Goal: Task Accomplishment & Management: Manage account settings

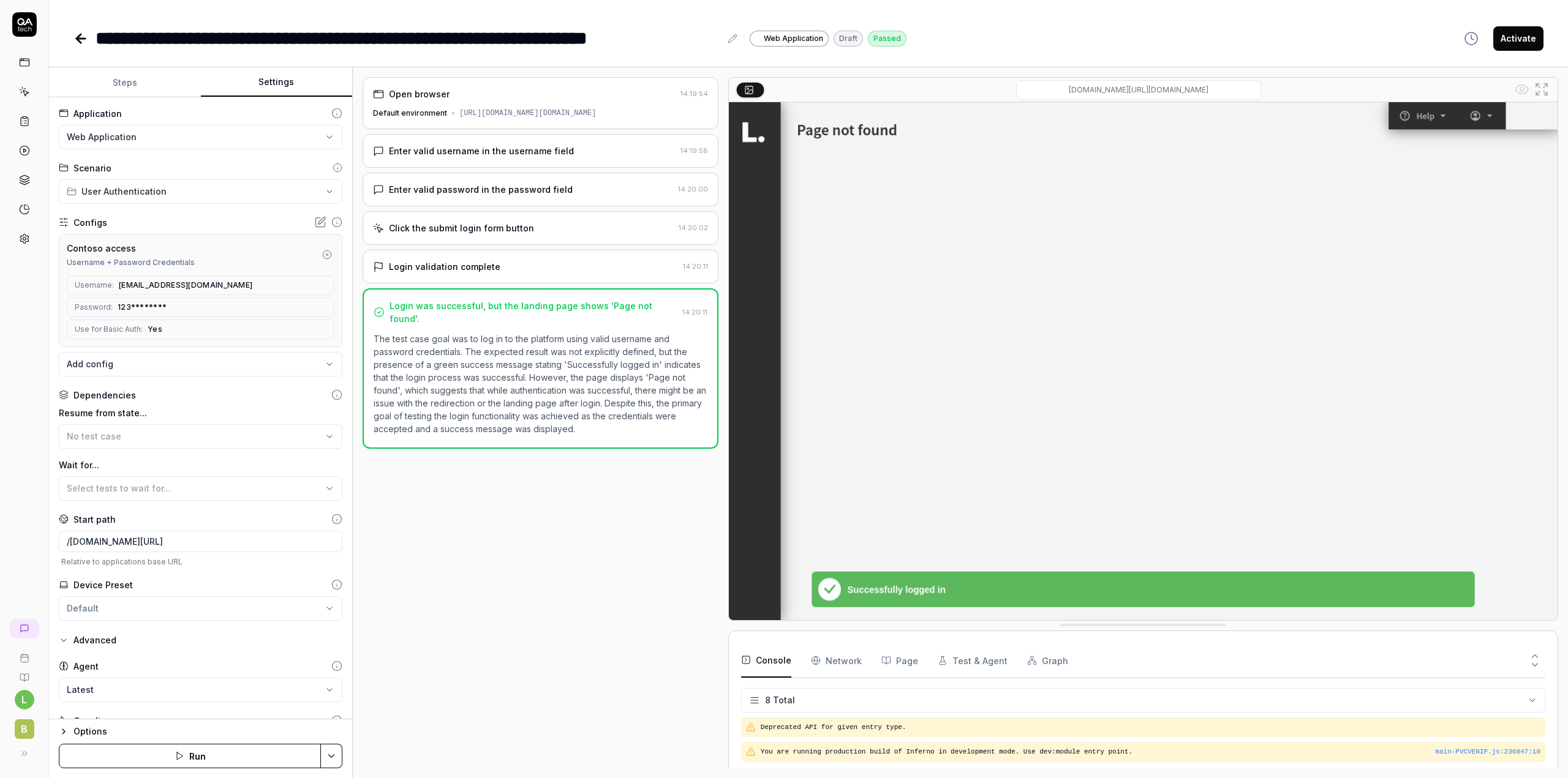
scroll to position [109, 0]
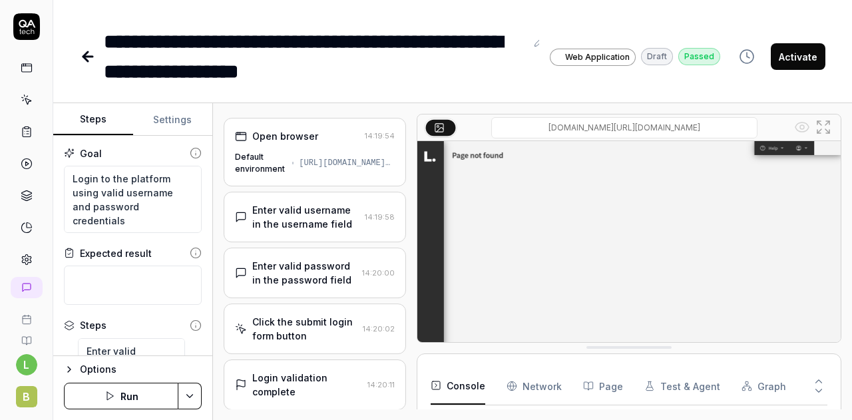
scroll to position [151, 0]
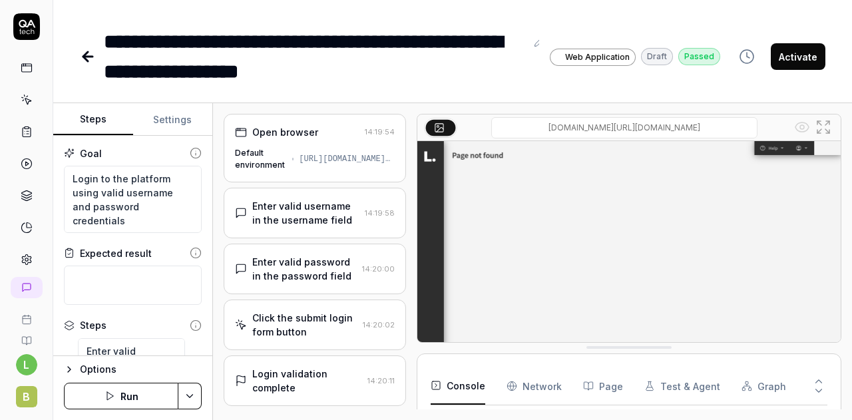
click at [19, 23] on icon at bounding box center [26, 26] width 27 height 27
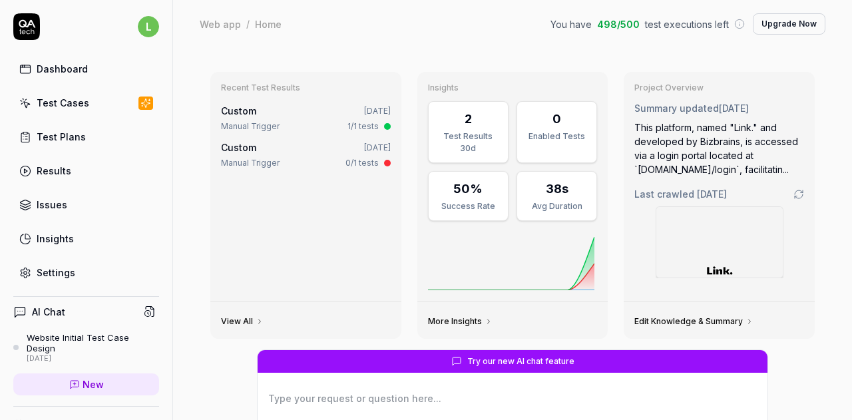
click at [58, 134] on div "Test Plans" at bounding box center [61, 137] width 49 height 14
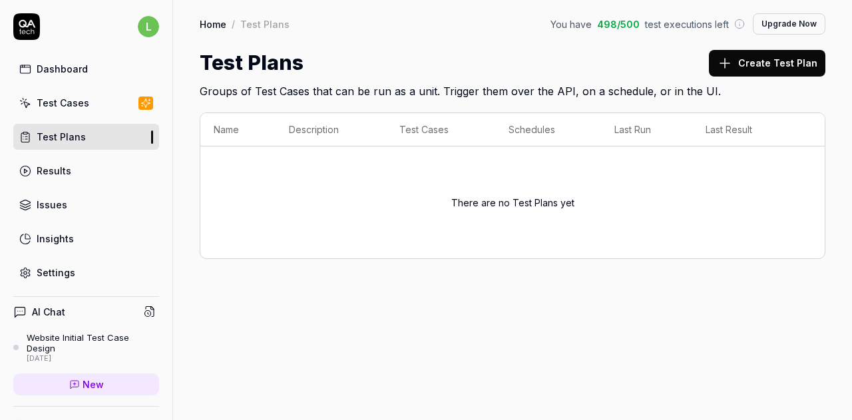
click at [440, 43] on div "Home / Test Plans You have 498 / 500 test executions left Upgrade Now Home / Te…" at bounding box center [512, 49] width 679 height 99
click at [63, 69] on div "Dashboard" at bounding box center [62, 69] width 51 height 14
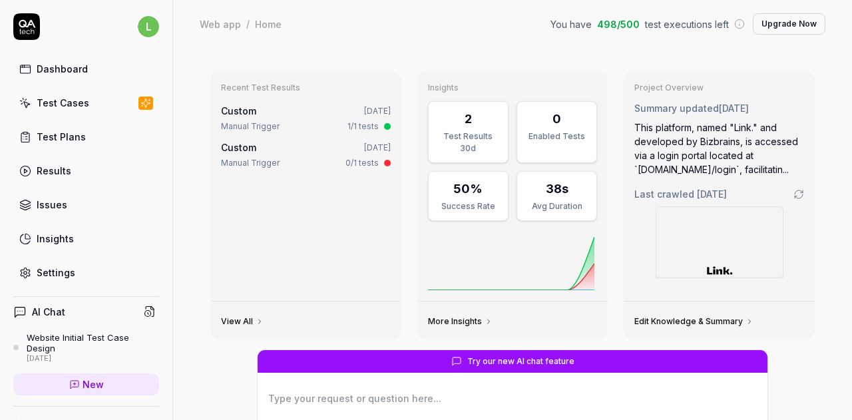
click at [441, 18] on div "Web app / Home You have 498 / 500 test executions left Upgrade Now" at bounding box center [513, 23] width 626 height 21
click at [59, 101] on div "Test Cases" at bounding box center [63, 103] width 53 height 14
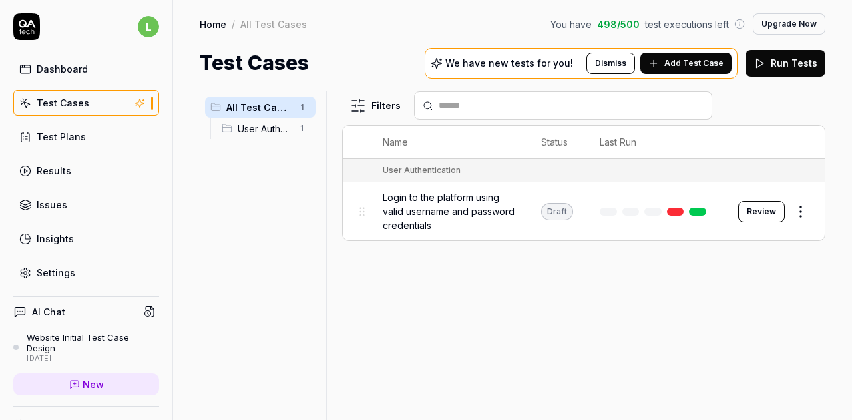
click at [262, 134] on span "User Authentication" at bounding box center [265, 129] width 54 height 14
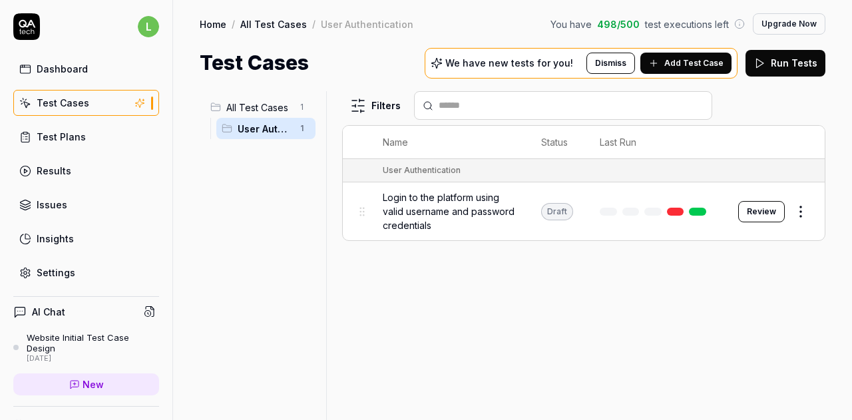
click at [256, 106] on span "All Test Cases" at bounding box center [258, 108] width 65 height 14
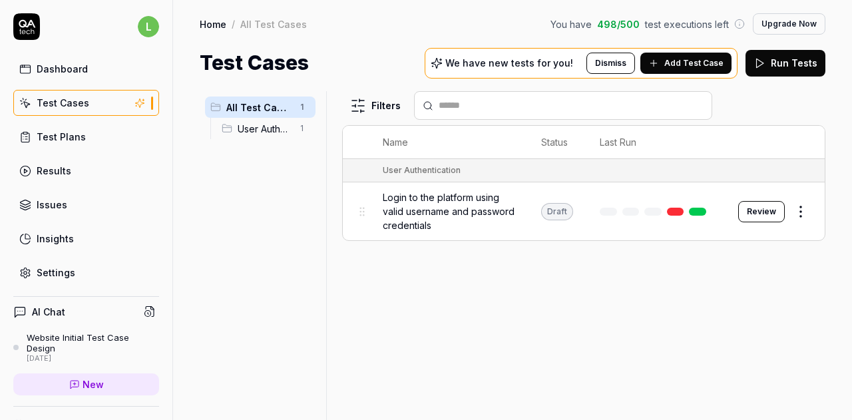
click at [714, 62] on span "Add Test Case" at bounding box center [694, 63] width 59 height 12
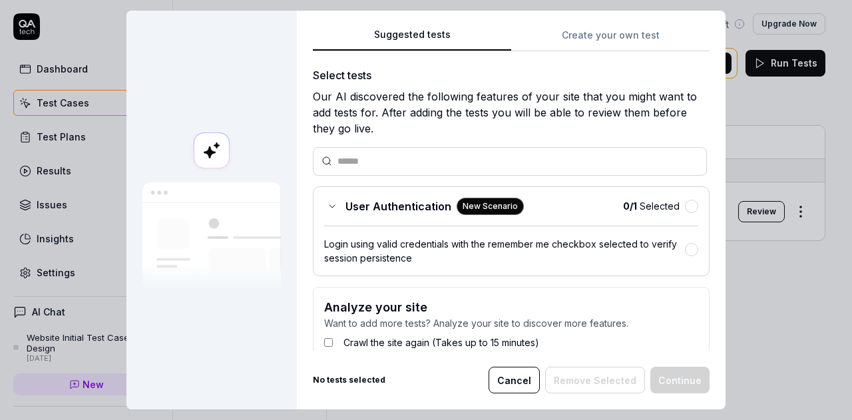
click at [609, 29] on button "Create your own test" at bounding box center [610, 39] width 198 height 24
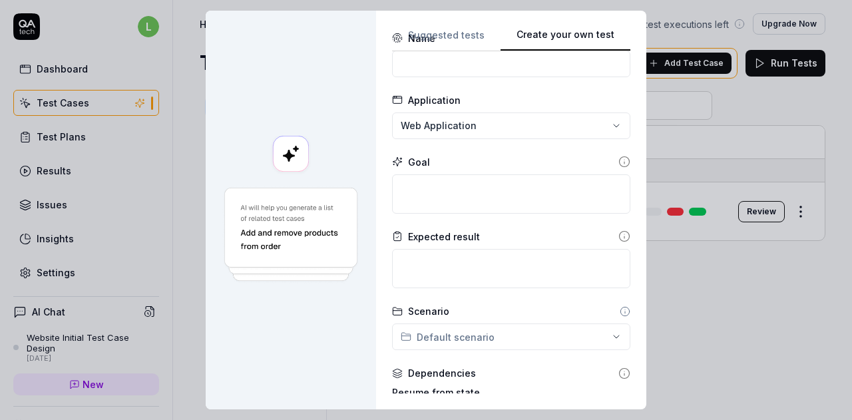
scroll to position [37, 0]
click at [625, 161] on icon at bounding box center [625, 162] width 0 height 2
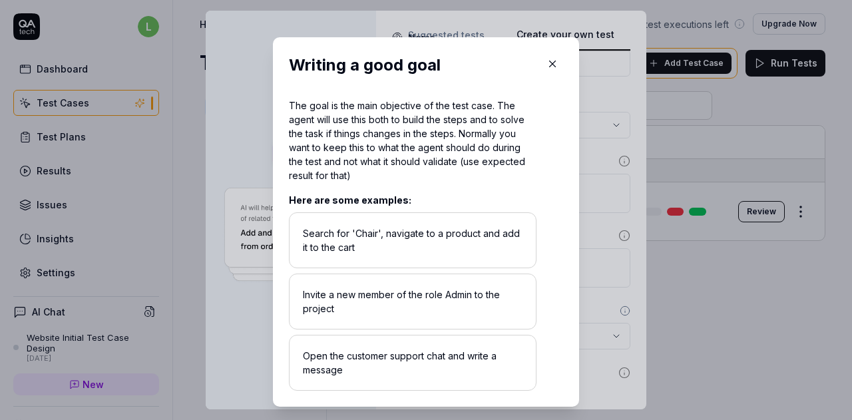
click at [549, 67] on icon "button" at bounding box center [553, 64] width 12 height 12
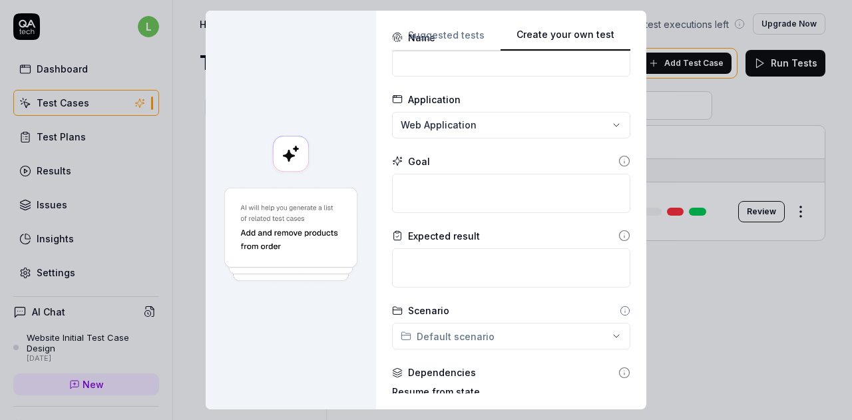
click at [469, 157] on div "Goal" at bounding box center [511, 162] width 238 height 14
click at [496, 234] on div "Expected result" at bounding box center [511, 236] width 238 height 14
click at [511, 87] on form "**********" at bounding box center [511, 328] width 238 height 594
click at [483, 262] on textarea at bounding box center [511, 267] width 238 height 39
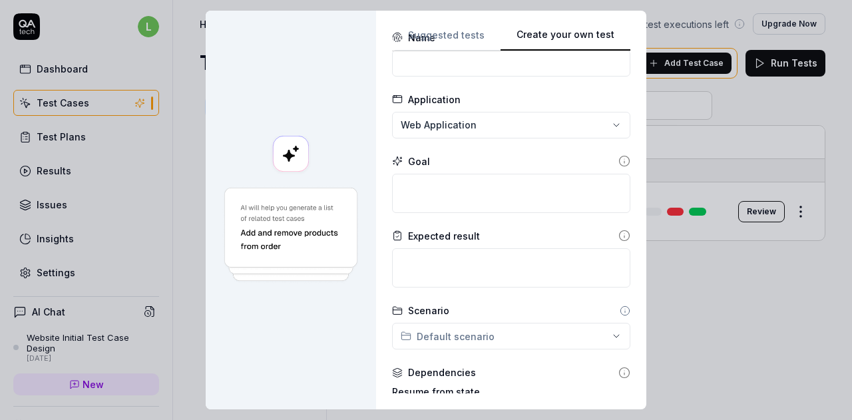
click at [619, 234] on icon at bounding box center [625, 236] width 12 height 12
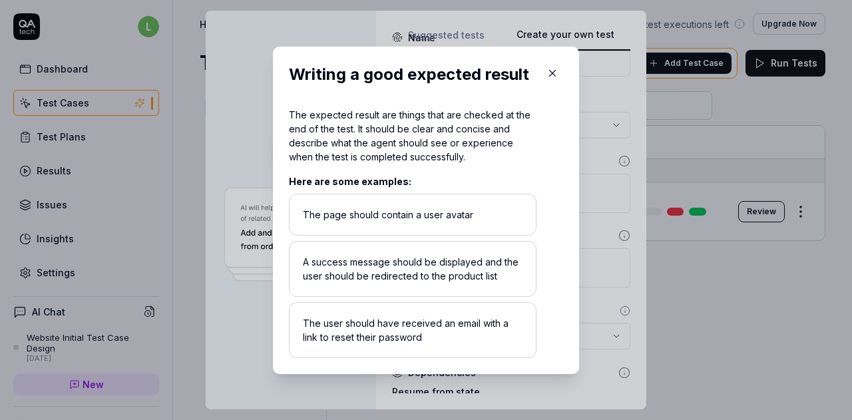
click at [547, 77] on icon "button" at bounding box center [553, 73] width 12 height 12
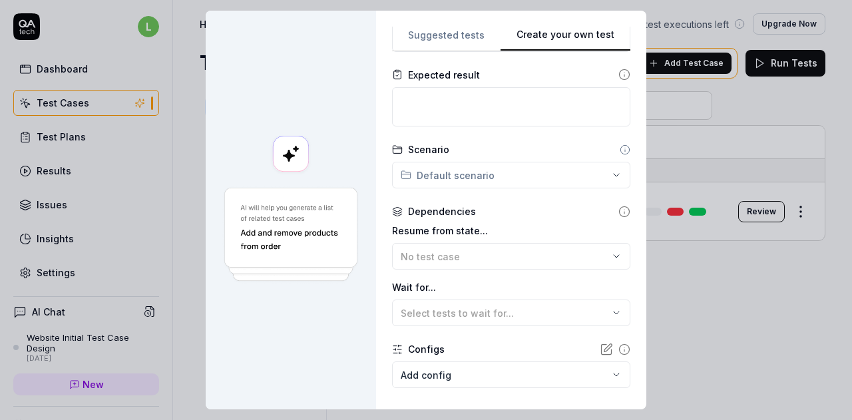
scroll to position [197, 0]
click at [620, 149] on icon at bounding box center [625, 150] width 11 height 11
click at [514, 142] on form "**********" at bounding box center [511, 167] width 238 height 594
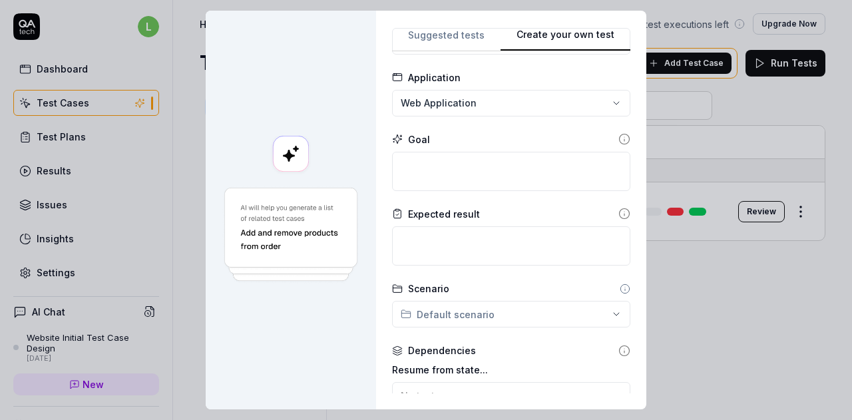
scroll to position [57, 0]
click at [619, 218] on icon at bounding box center [625, 215] width 12 height 12
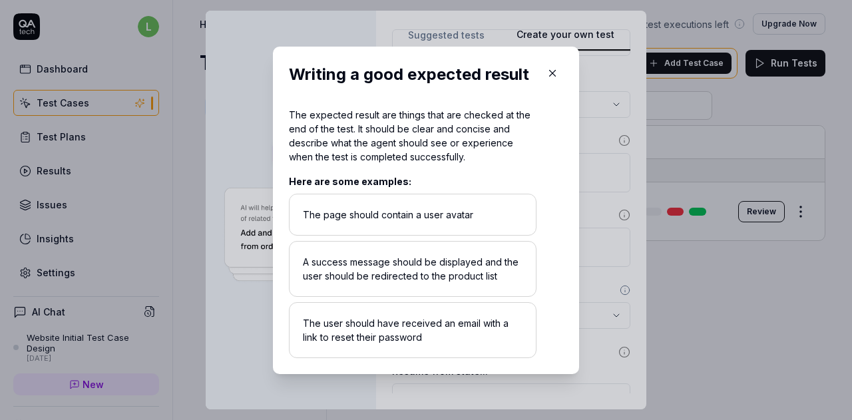
click at [549, 73] on icon "button" at bounding box center [553, 73] width 12 height 12
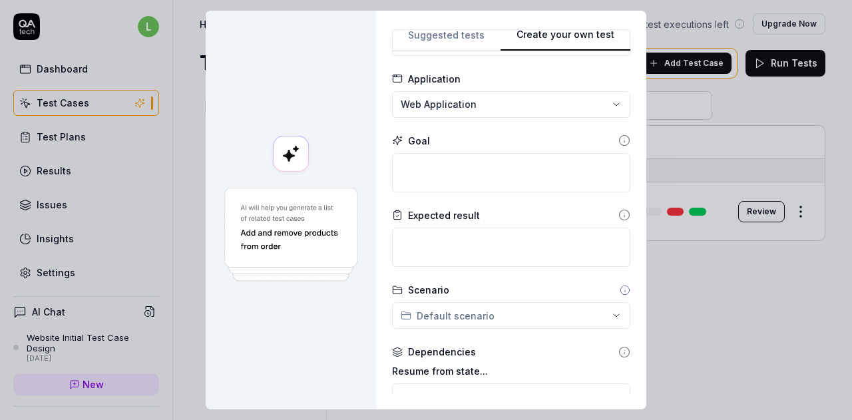
click at [620, 290] on icon at bounding box center [625, 290] width 11 height 11
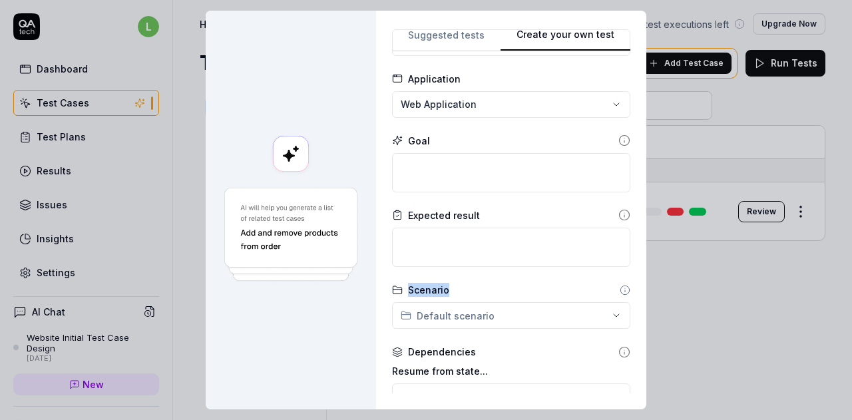
click at [555, 276] on form "**********" at bounding box center [511, 307] width 238 height 594
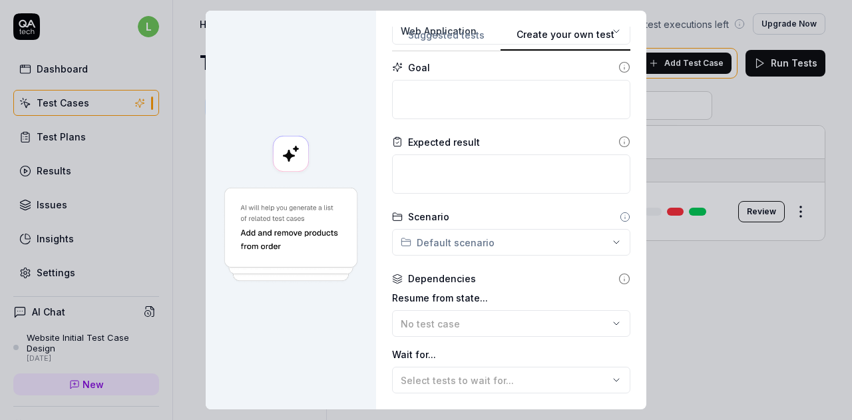
scroll to position [132, 0]
click at [619, 275] on icon at bounding box center [625, 278] width 12 height 12
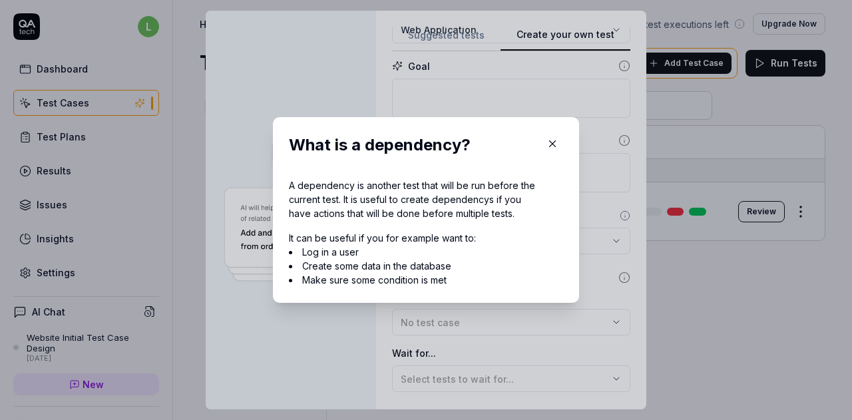
click at [547, 145] on icon "button" at bounding box center [553, 144] width 12 height 12
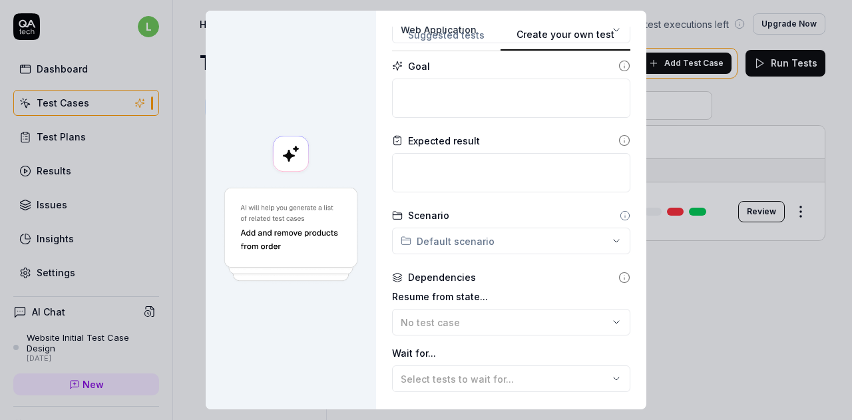
click at [625, 216] on icon at bounding box center [625, 217] width 0 height 2
click at [601, 214] on div "Scenario" at bounding box center [511, 215] width 238 height 14
click at [493, 214] on div "Scenario" at bounding box center [511, 215] width 238 height 14
click at [514, 251] on div "**********" at bounding box center [426, 210] width 852 height 420
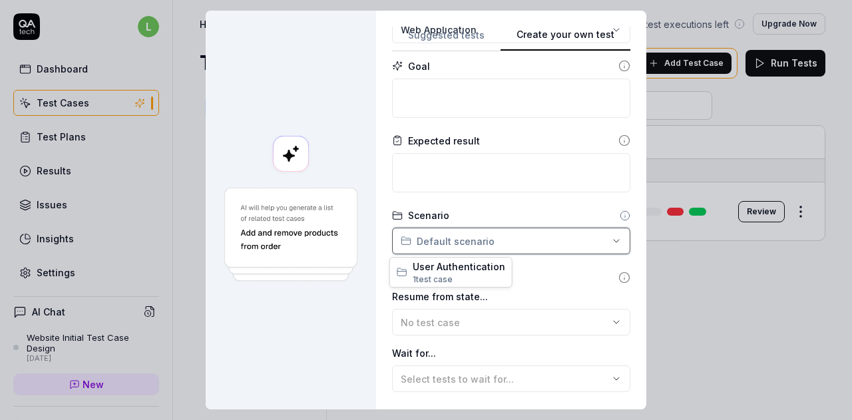
click at [513, 213] on div "**********" at bounding box center [426, 210] width 852 height 420
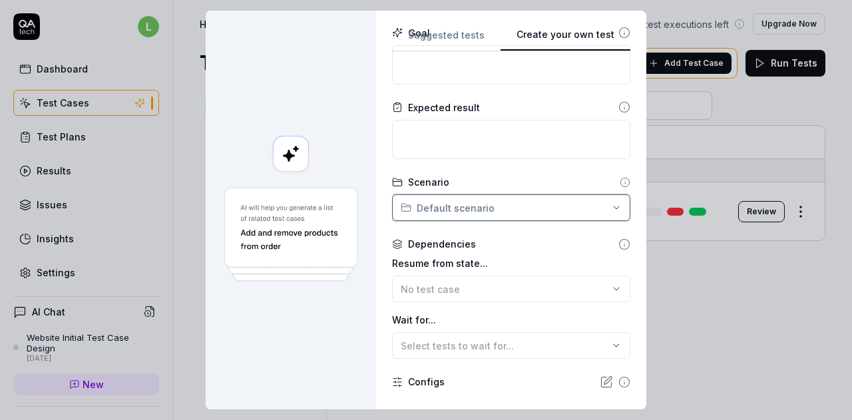
scroll to position [166, 0]
click at [619, 237] on icon at bounding box center [625, 243] width 12 height 12
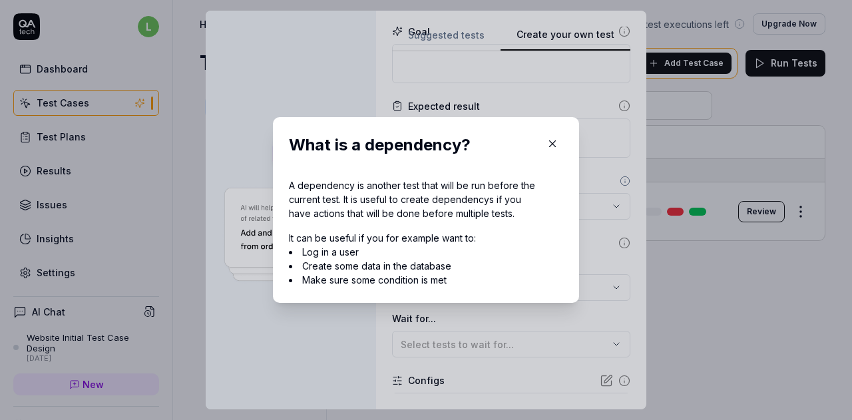
click at [547, 141] on icon "button" at bounding box center [553, 144] width 12 height 12
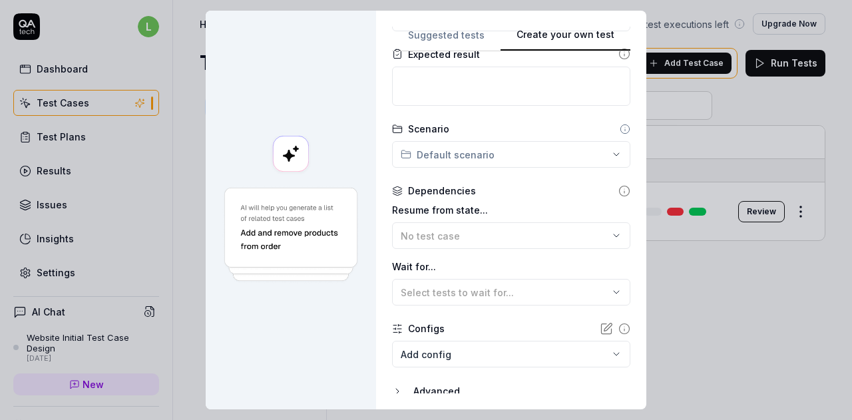
scroll to position [221, 0]
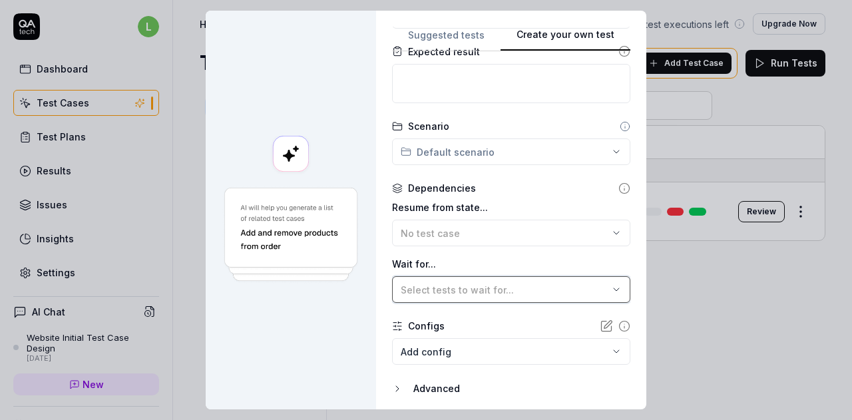
click at [583, 285] on div "Select tests to wait for..." at bounding box center [505, 290] width 208 height 14
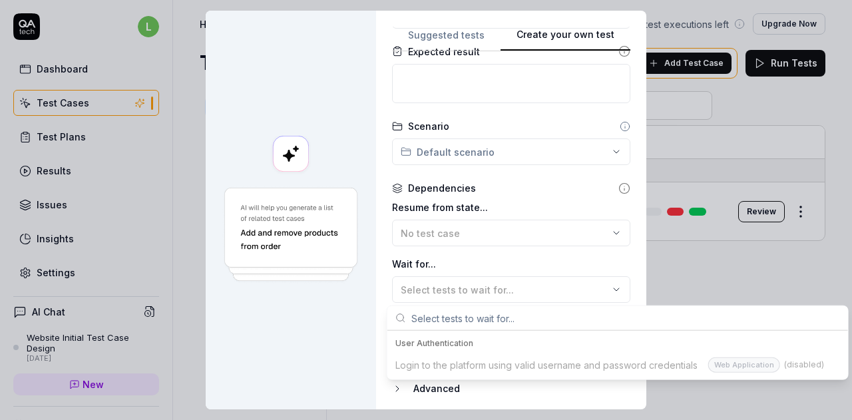
click at [574, 260] on label "Wait for..." at bounding box center [511, 264] width 238 height 14
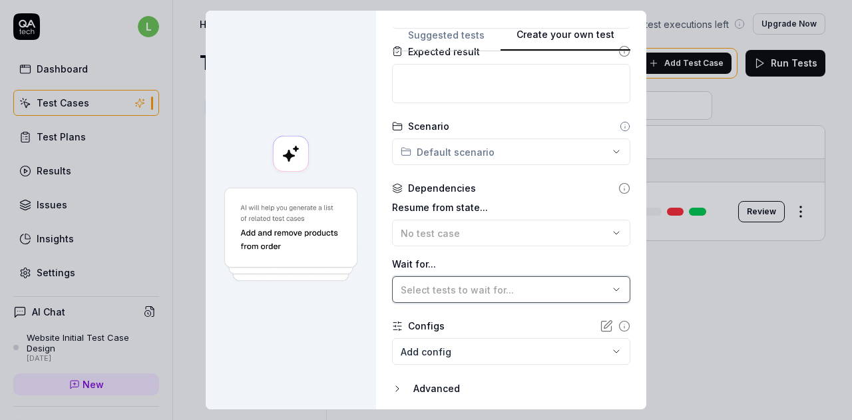
click at [537, 290] on div "Select tests to wait for..." at bounding box center [505, 290] width 208 height 14
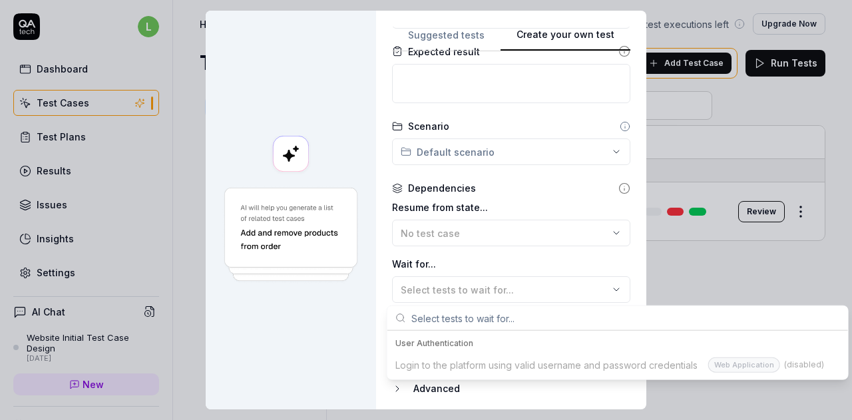
click at [534, 363] on div "Login to the platform using valid username and password credentials Web Applica…" at bounding box center [618, 365] width 456 height 23
click at [517, 312] on input "text" at bounding box center [626, 318] width 429 height 24
click at [518, 266] on label "Wait for..." at bounding box center [511, 264] width 238 height 14
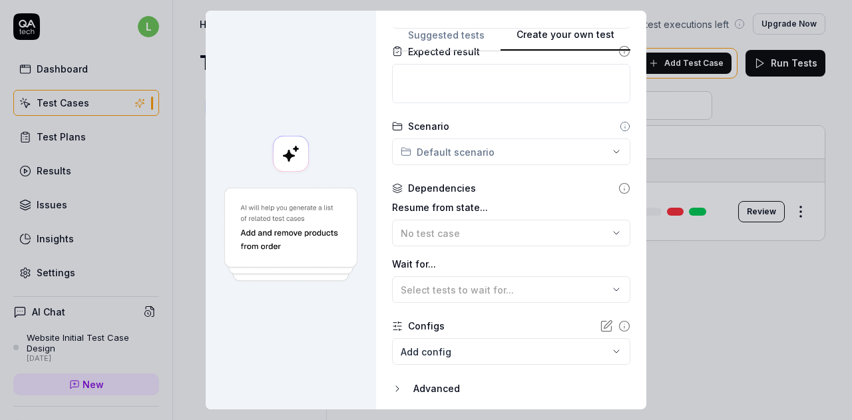
click at [474, 354] on body "l Dashboard Test Cases Test Plans Results Issues Insights Settings AI Chat Webs…" at bounding box center [426, 210] width 852 height 420
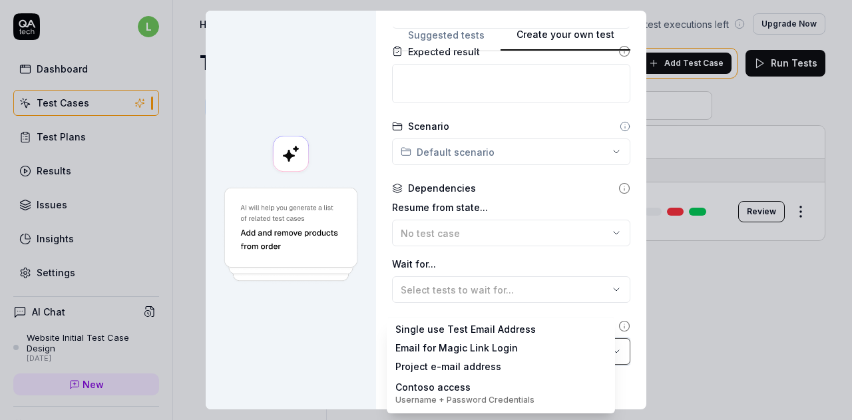
click at [496, 256] on div "**********" at bounding box center [426, 210] width 852 height 420
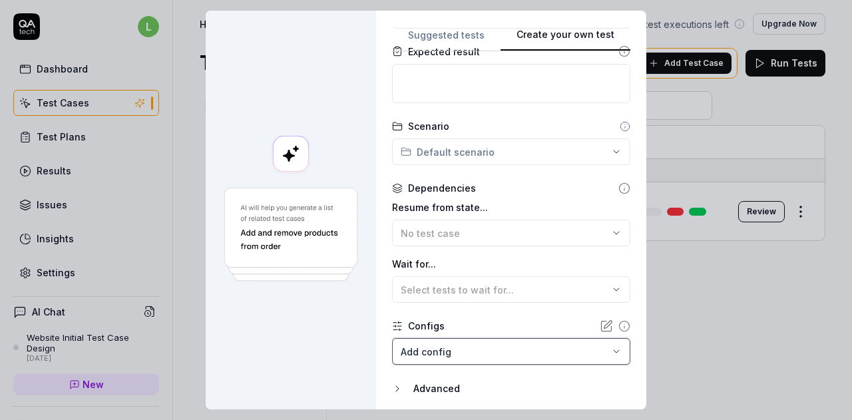
scroll to position [266, 0]
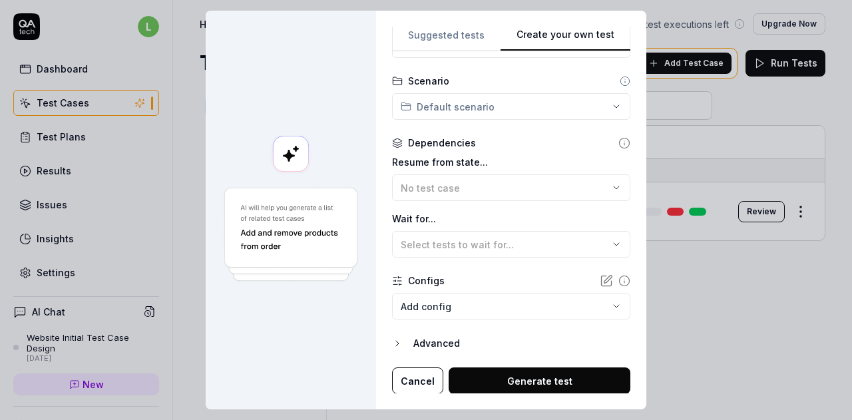
click at [298, 327] on div at bounding box center [291, 210] width 170 height 399
click at [600, 278] on icon at bounding box center [606, 280] width 13 height 13
click at [394, 344] on icon "button" at bounding box center [397, 343] width 11 height 11
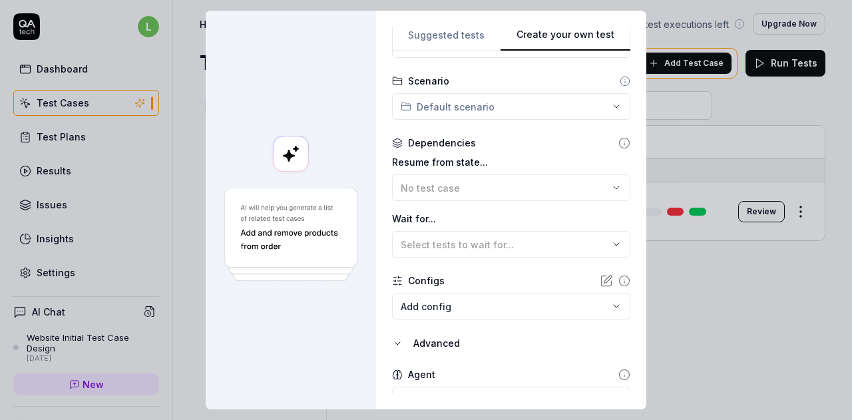
scroll to position [328, 0]
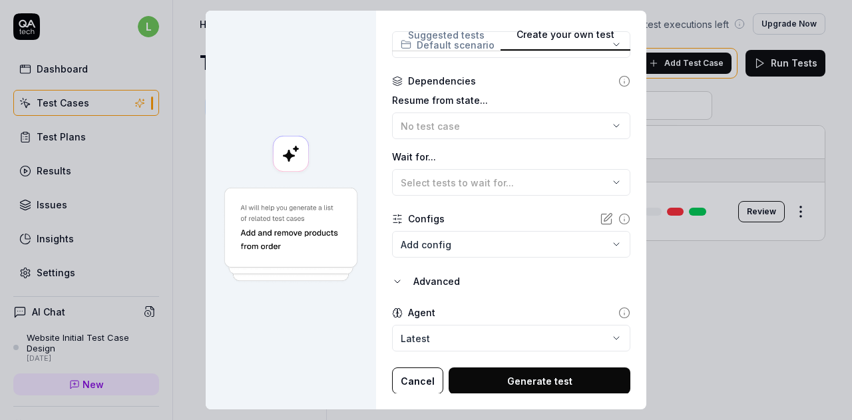
click at [405, 386] on button "Cancel" at bounding box center [417, 381] width 51 height 27
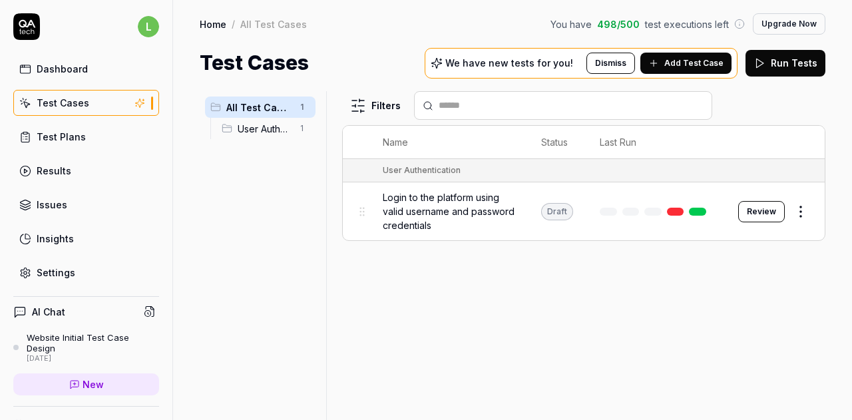
click at [412, 314] on div "Filters Name Status Last Run User Authentication Login to the platform using va…" at bounding box center [583, 255] width 483 height 329
click at [772, 207] on button "Review" at bounding box center [762, 211] width 47 height 21
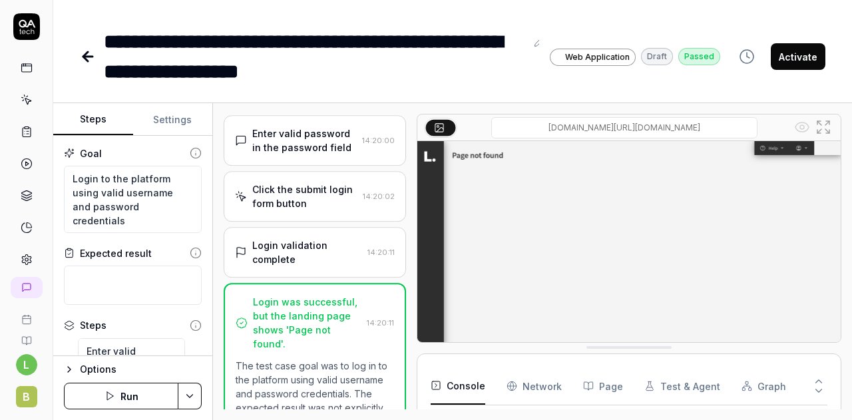
scroll to position [370, 0]
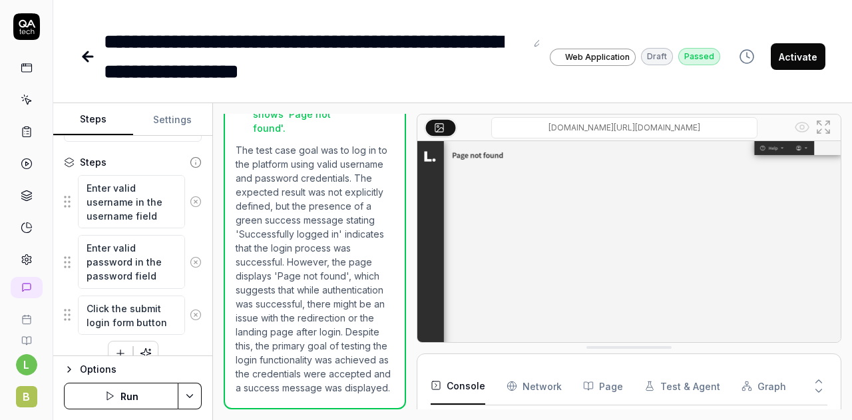
scroll to position [173, 0]
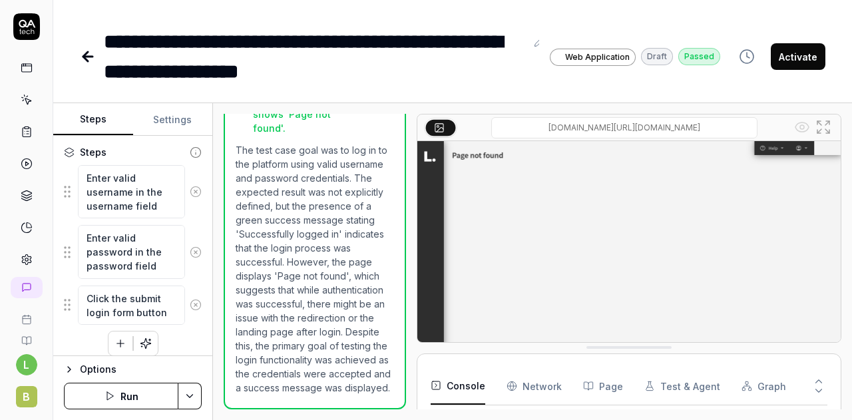
type textarea "*"
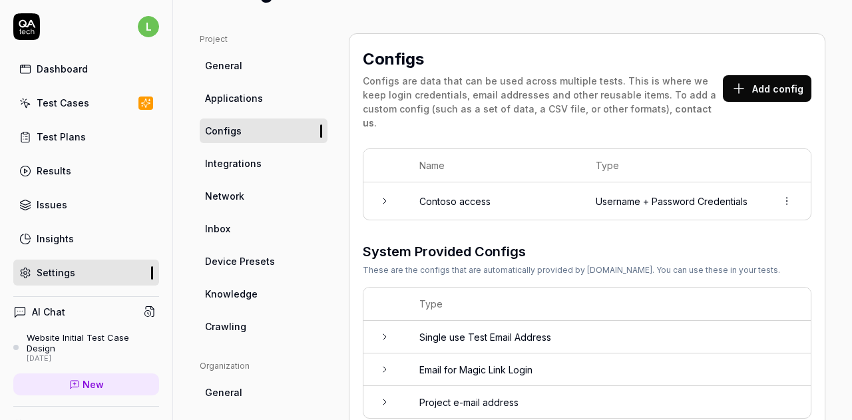
scroll to position [72, 0]
click at [355, 14] on div "Project General Applications Configs Integrations Network Inbox Device Presets …" at bounding box center [512, 365] width 679 height 719
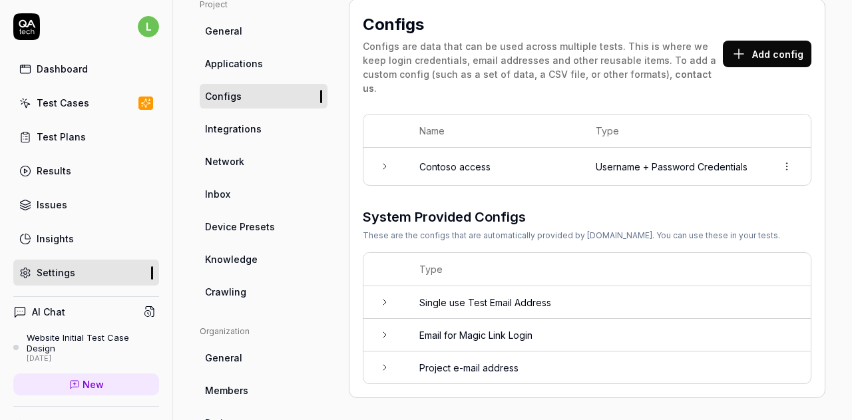
scroll to position [109, 0]
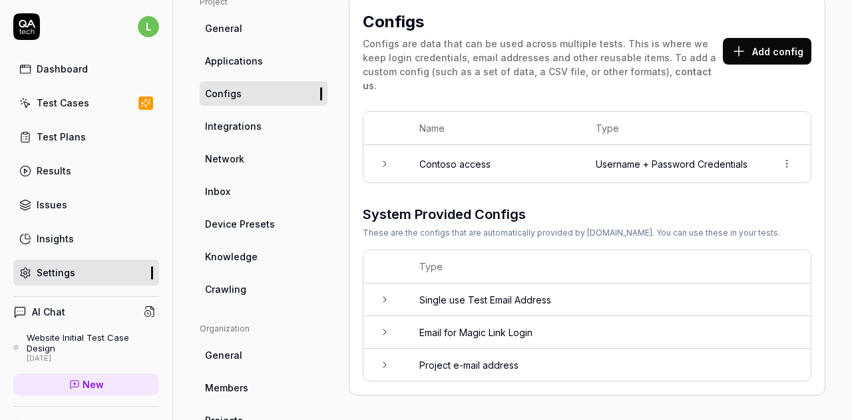
click at [759, 46] on button "Add config" at bounding box center [767, 51] width 89 height 27
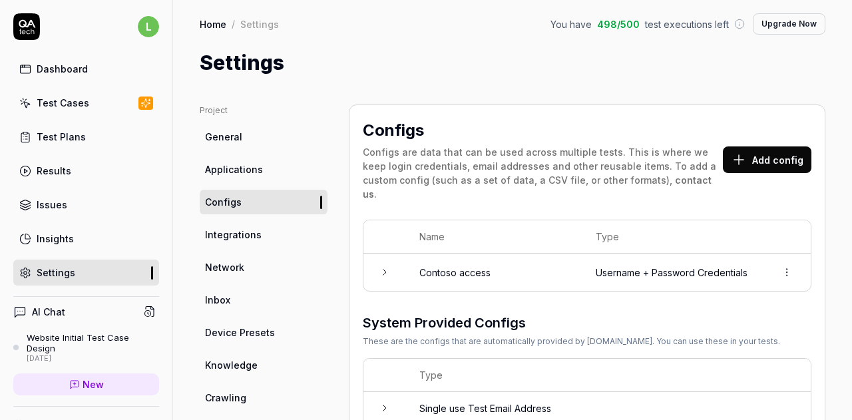
click at [226, 137] on span "General" at bounding box center [223, 137] width 37 height 14
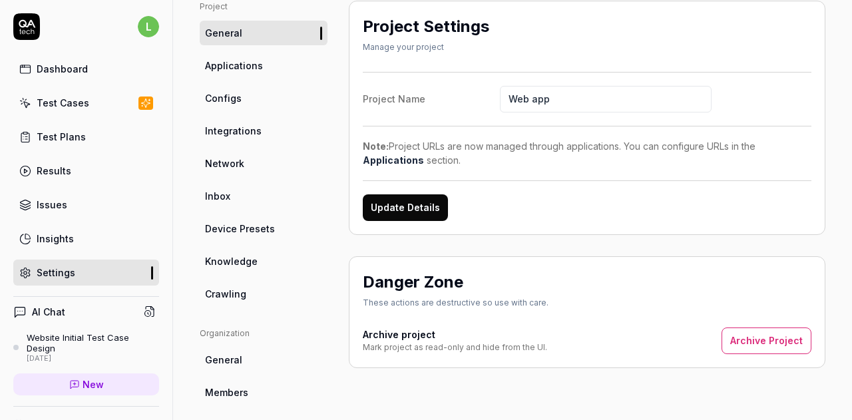
scroll to position [98, 0]
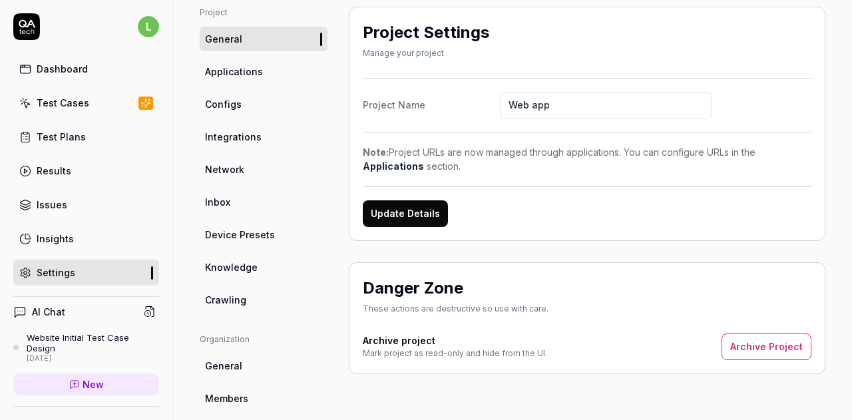
click at [258, 73] on span "Applications" at bounding box center [234, 72] width 58 height 14
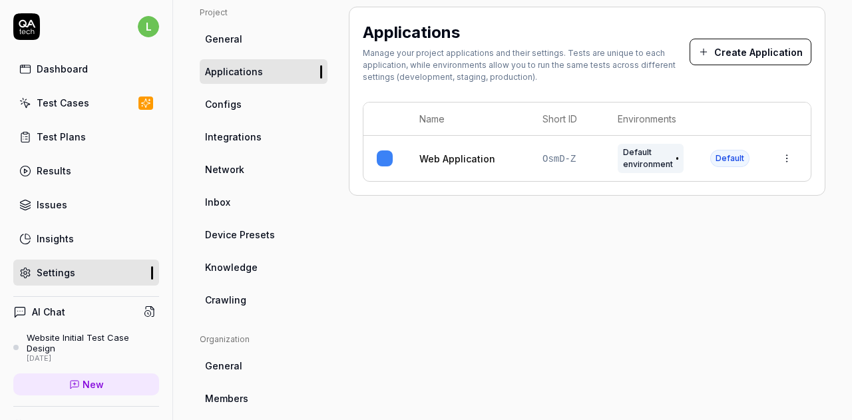
click at [238, 107] on span "Configs" at bounding box center [223, 104] width 37 height 14
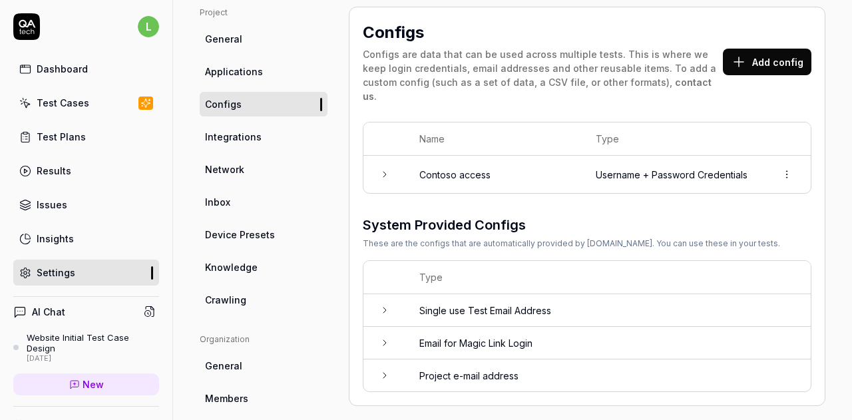
click at [237, 132] on span "Integrations" at bounding box center [233, 137] width 57 height 14
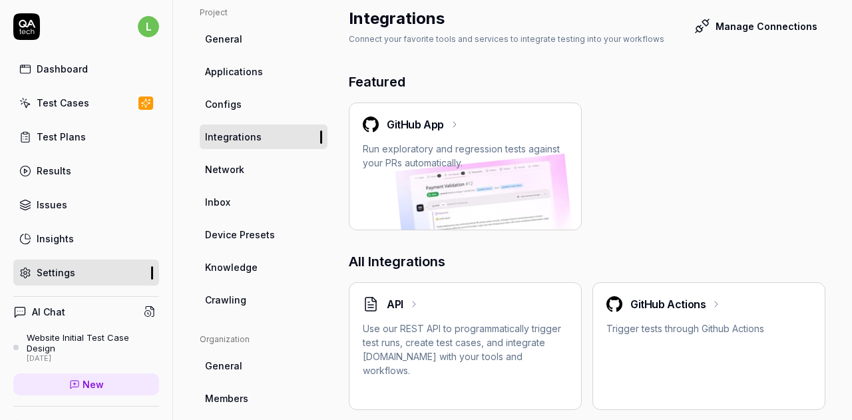
click at [234, 164] on span "Network" at bounding box center [224, 169] width 39 height 14
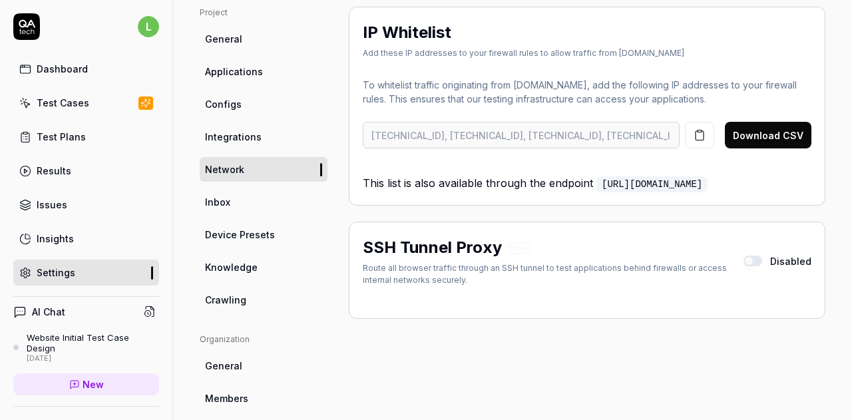
click at [233, 200] on link "Inbox" at bounding box center [264, 202] width 128 height 25
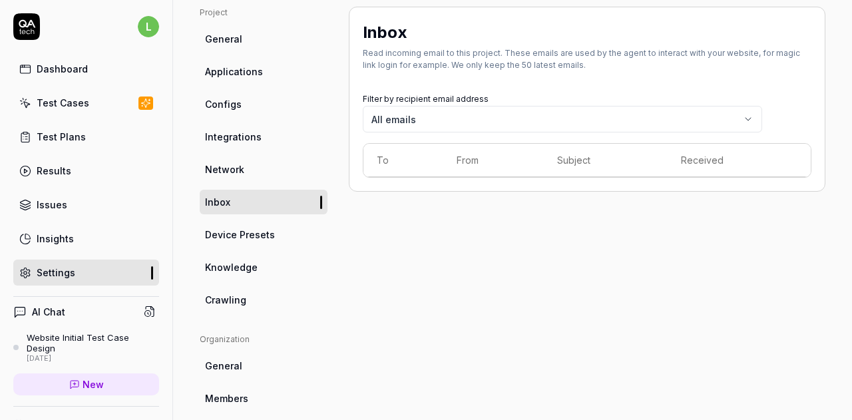
click at [230, 239] on span "Device Presets" at bounding box center [240, 235] width 70 height 14
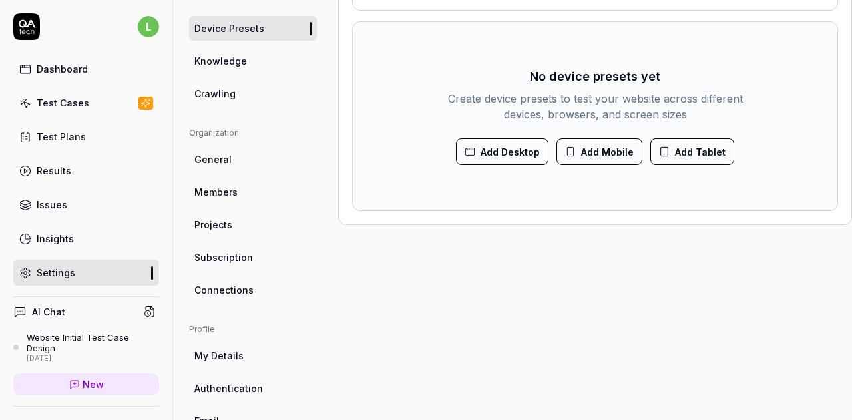
scroll to position [0, 38]
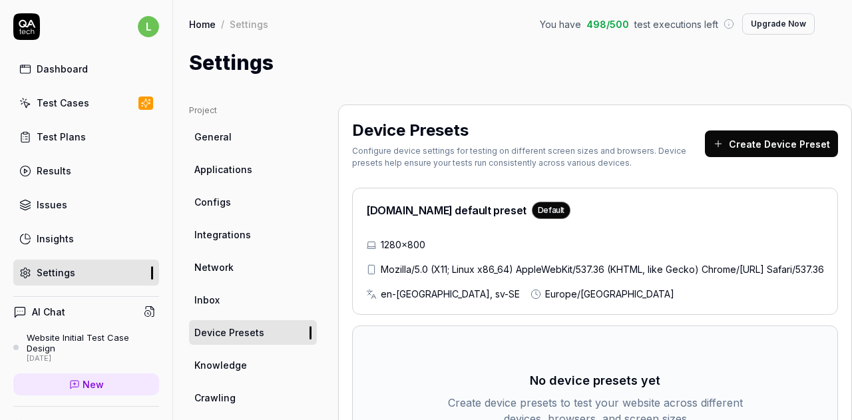
click at [772, 147] on button "Create Device Preset" at bounding box center [771, 144] width 133 height 27
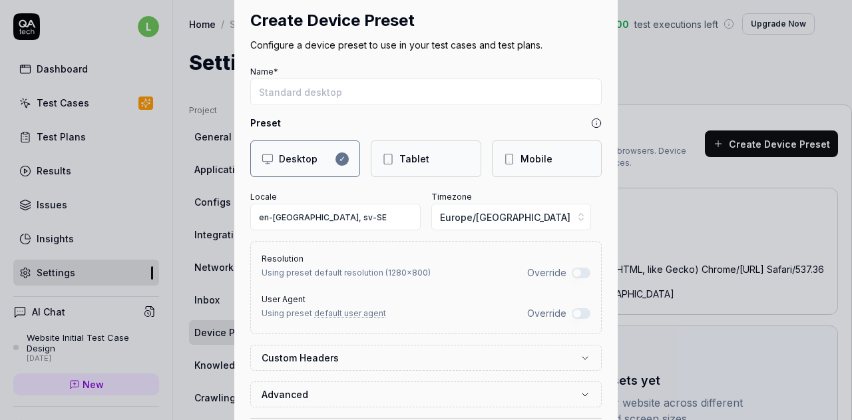
scroll to position [166, 0]
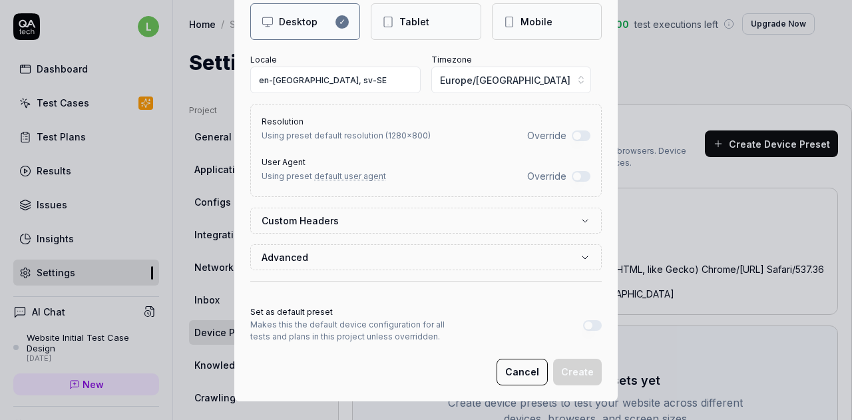
click at [530, 259] on button "Advanced" at bounding box center [426, 257] width 329 height 25
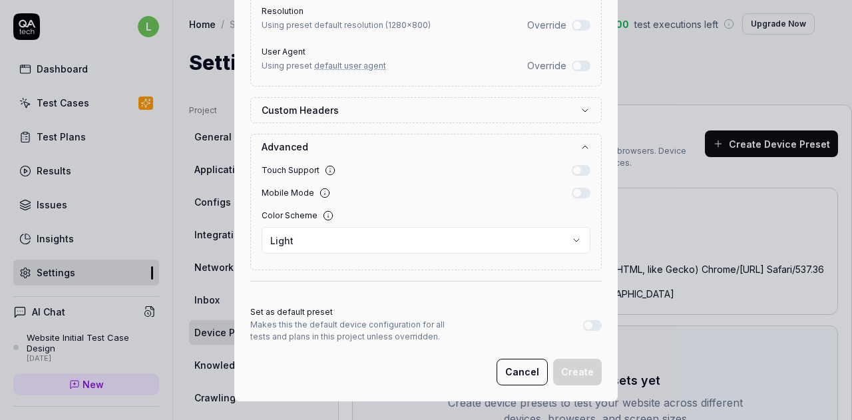
scroll to position [177, 0]
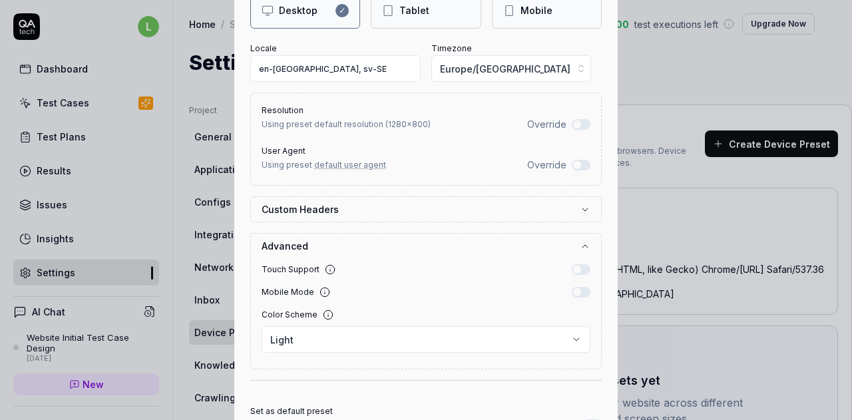
click at [553, 211] on label "Custom Headers" at bounding box center [421, 209] width 318 height 14
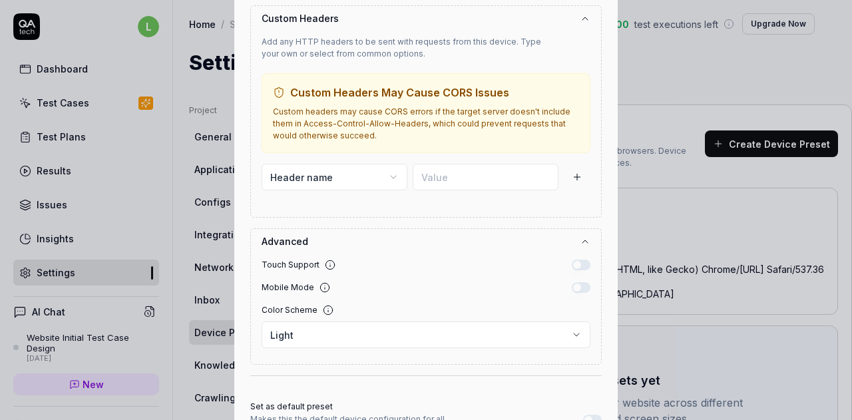
scroll to position [0, 0]
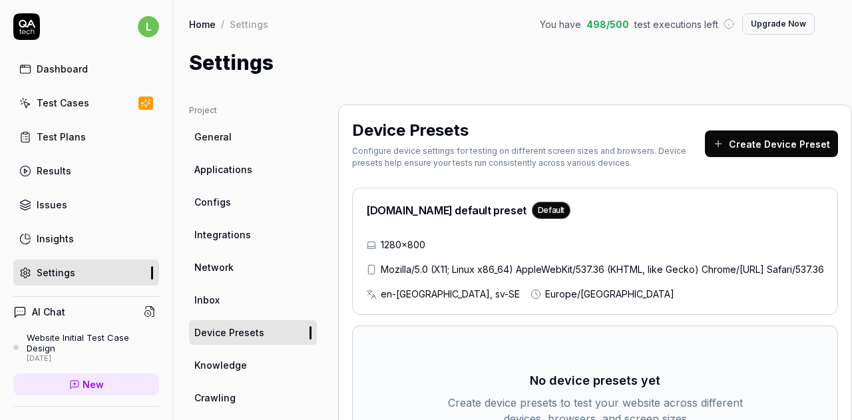
click at [78, 25] on div "l" at bounding box center [86, 26] width 146 height 27
click at [66, 73] on div "Dashboard" at bounding box center [62, 69] width 51 height 14
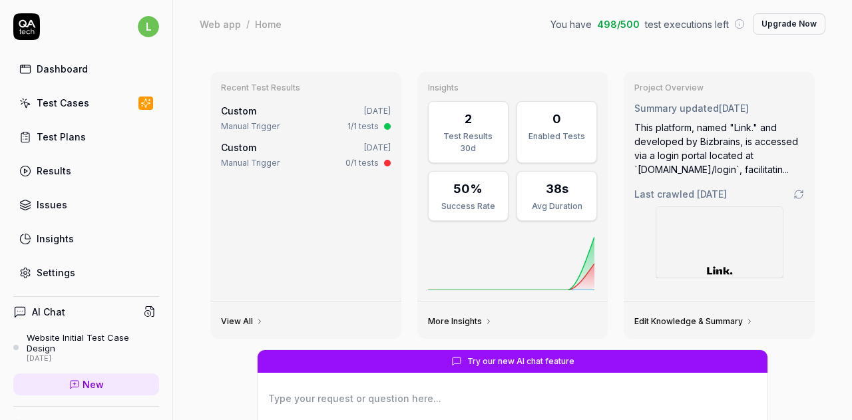
click at [390, 34] on div "Web app / Home You have 498 / 500 test executions left Upgrade Now" at bounding box center [513, 23] width 626 height 21
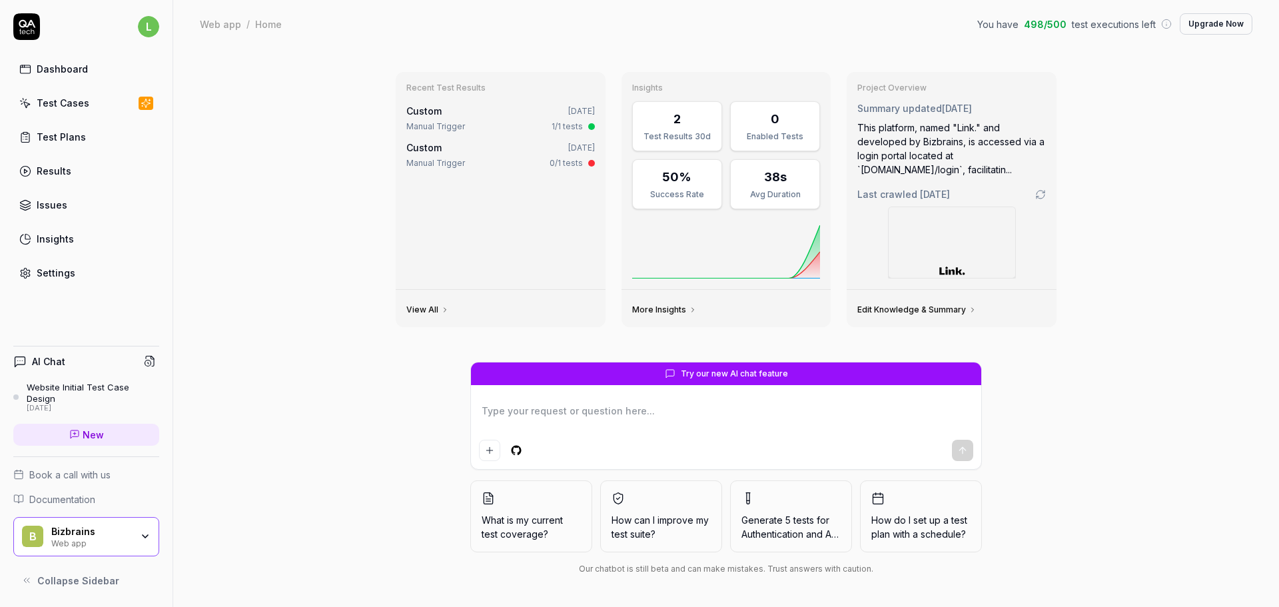
click at [71, 105] on div "Test Cases" at bounding box center [63, 103] width 53 height 14
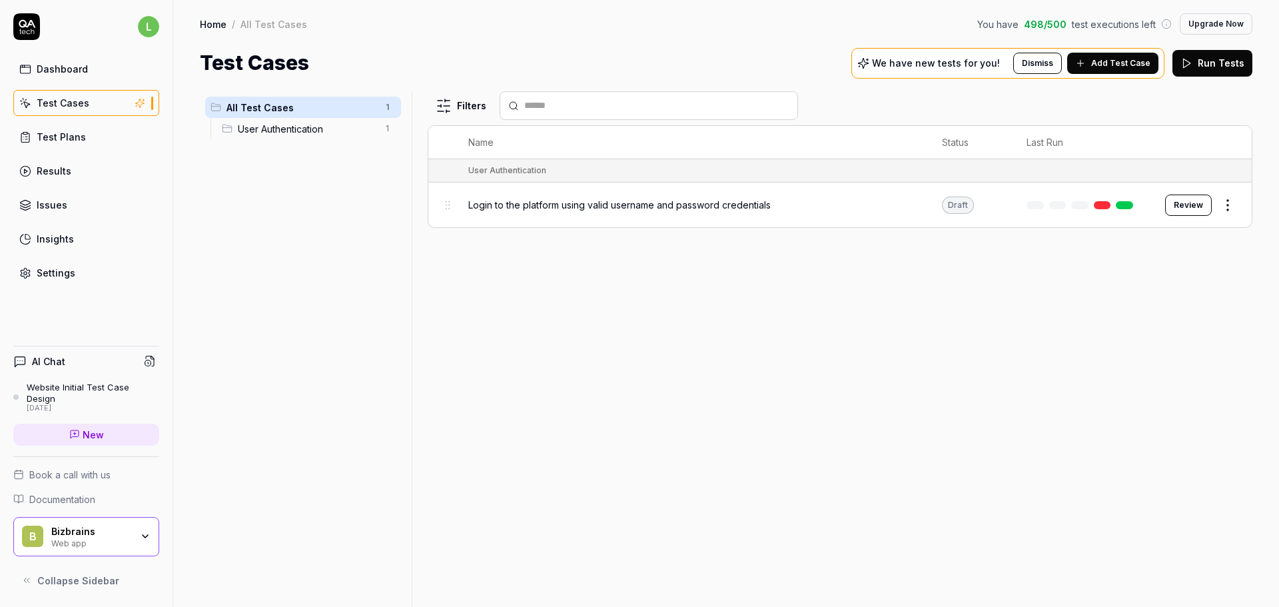
click at [852, 63] on span "Add Test Case" at bounding box center [1120, 63] width 59 height 12
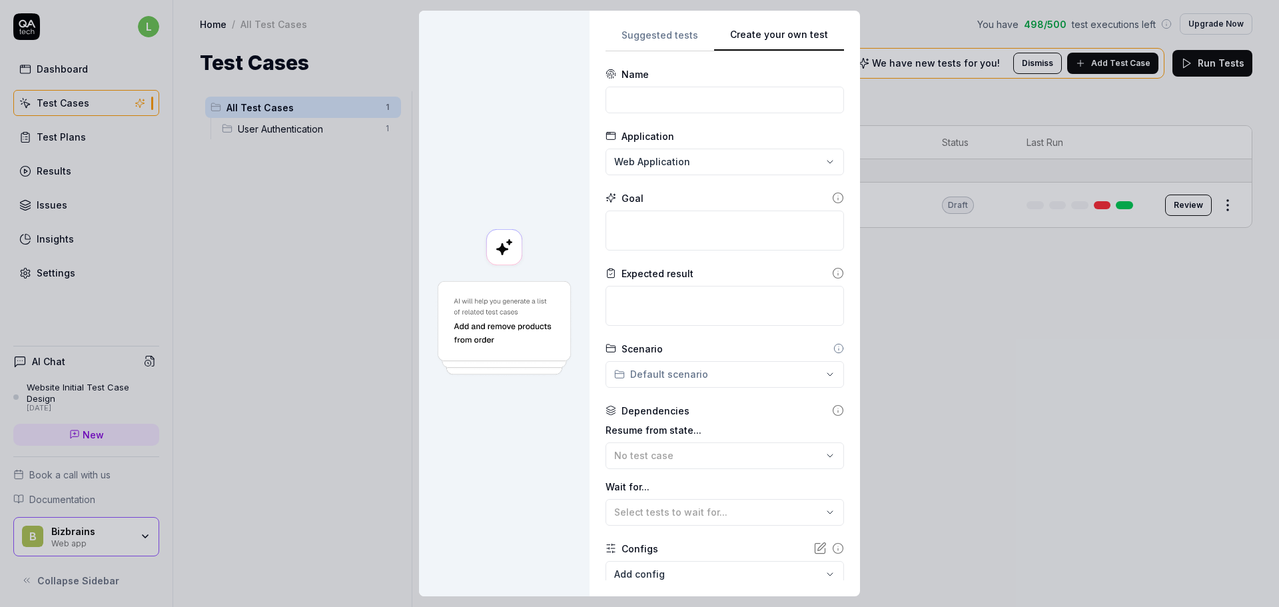
click at [836, 108] on div "**********" at bounding box center [724, 303] width 238 height 553
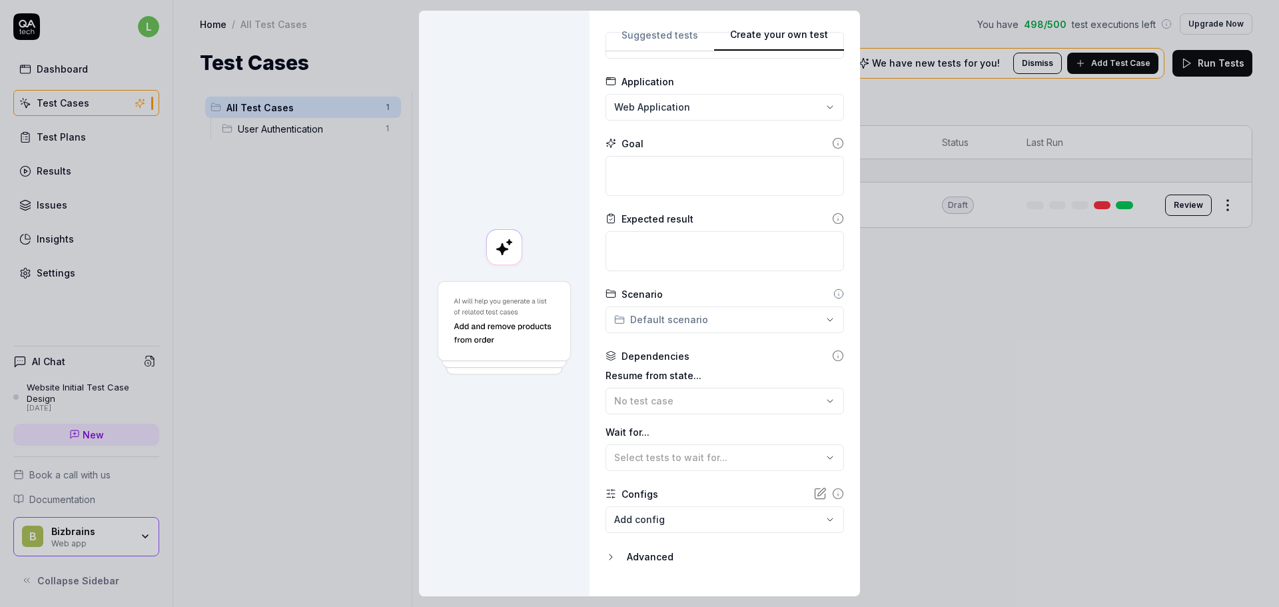
scroll to position [82, 0]
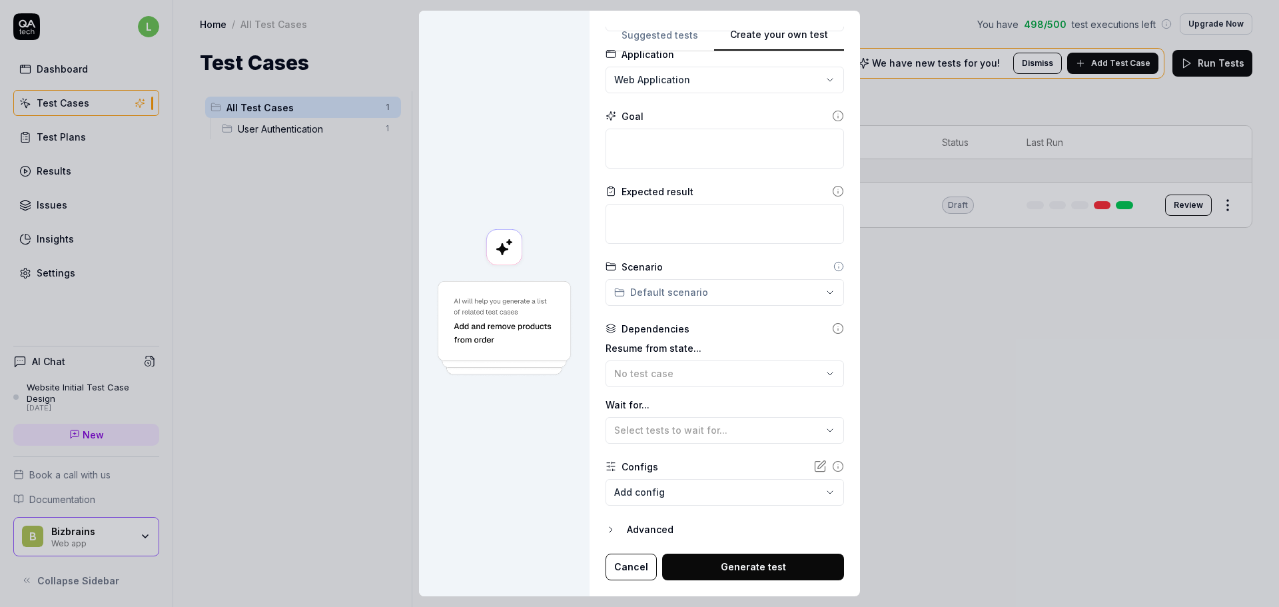
click at [627, 420] on button "Cancel" at bounding box center [630, 566] width 51 height 27
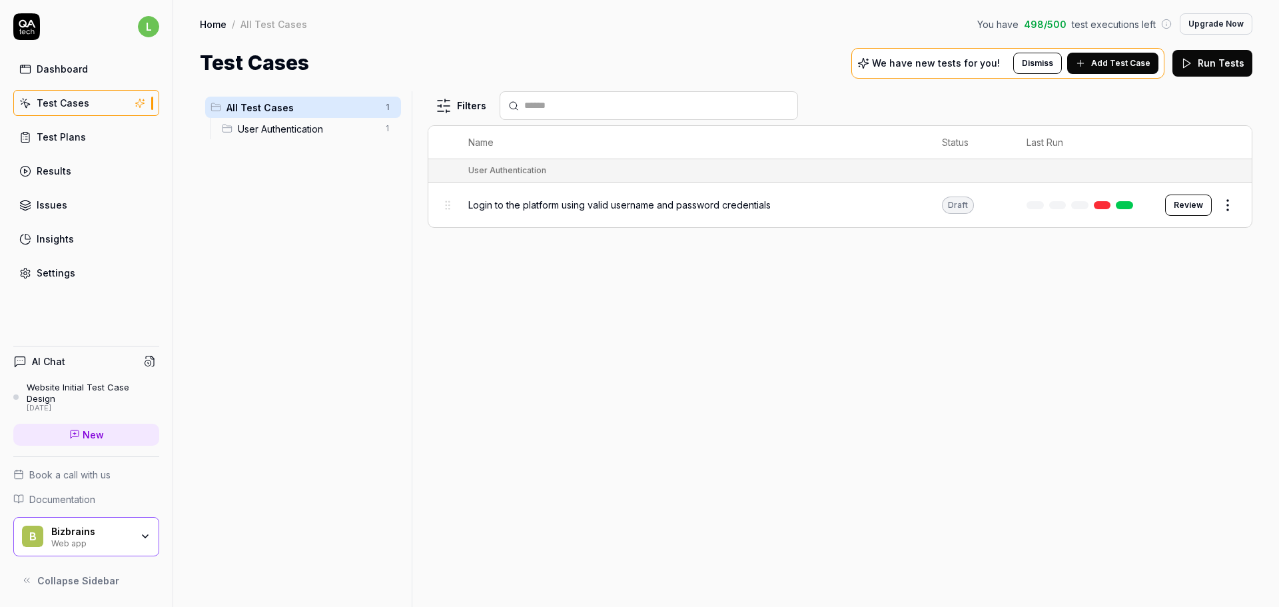
click at [852, 205] on button "Review" at bounding box center [1188, 204] width 47 height 21
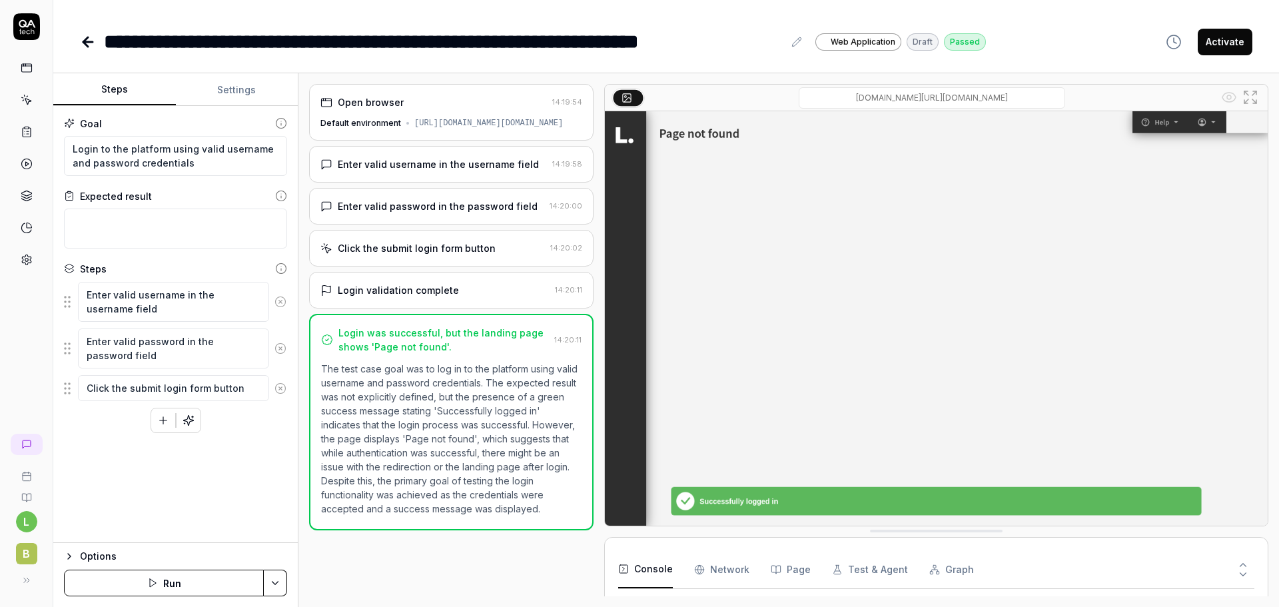
scroll to position [119, 0]
click at [278, 420] on html "**********" at bounding box center [639, 303] width 1279 height 607
click at [256, 420] on div "Goal Login to the platform using valid username and password credentials Expect…" at bounding box center [175, 324] width 244 height 437
click at [70, 420] on button "Options" at bounding box center [175, 556] width 223 height 16
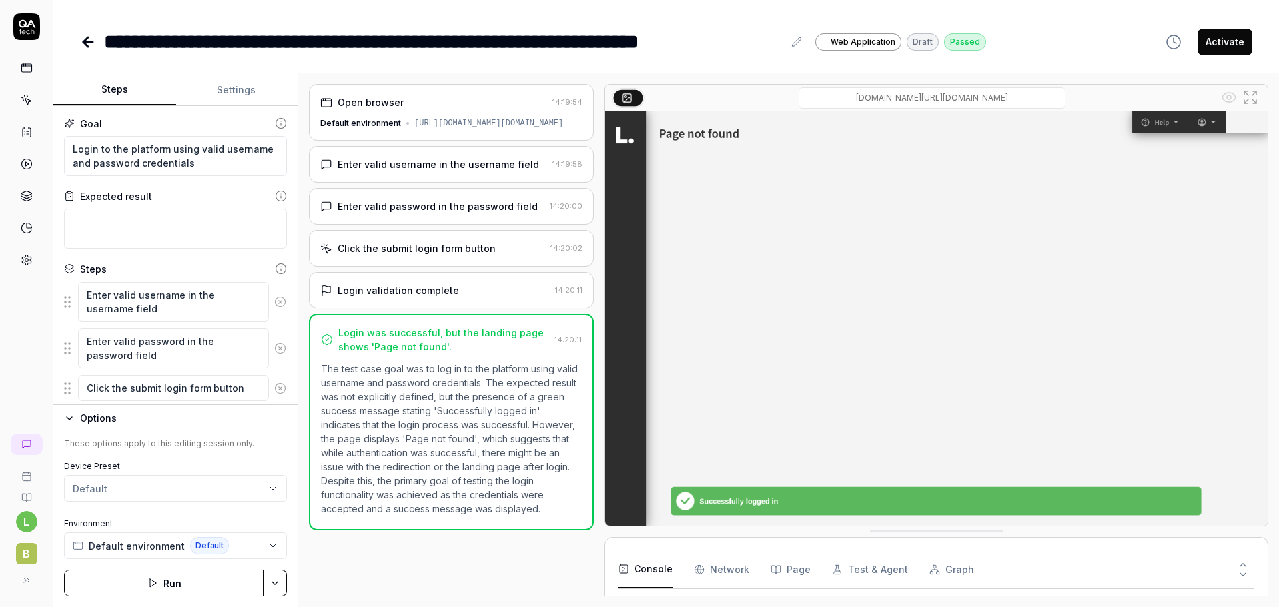
click at [240, 94] on button "Settings" at bounding box center [237, 90] width 123 height 32
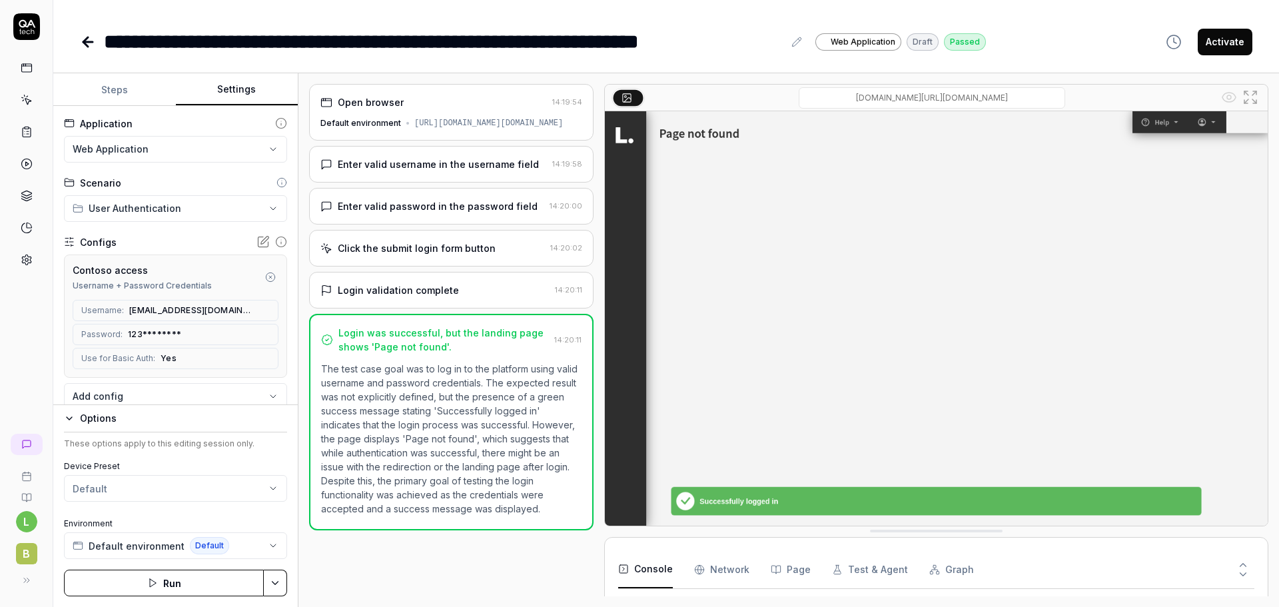
click at [124, 88] on button "Steps" at bounding box center [114, 90] width 123 height 32
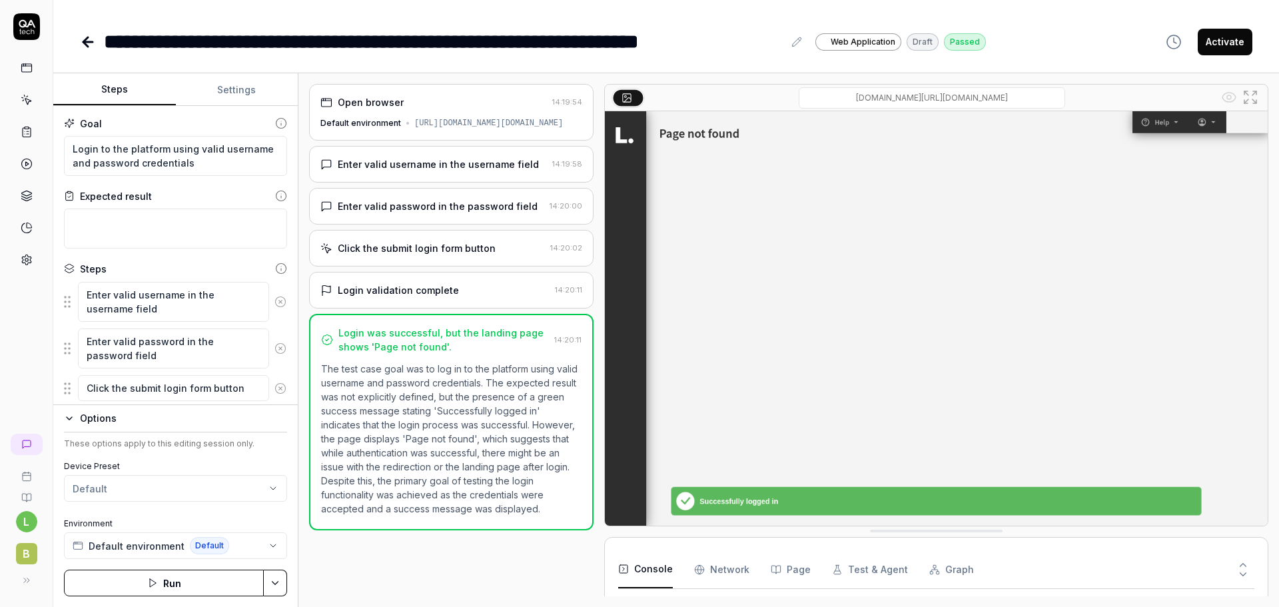
click at [27, 73] on icon at bounding box center [27, 68] width 12 height 12
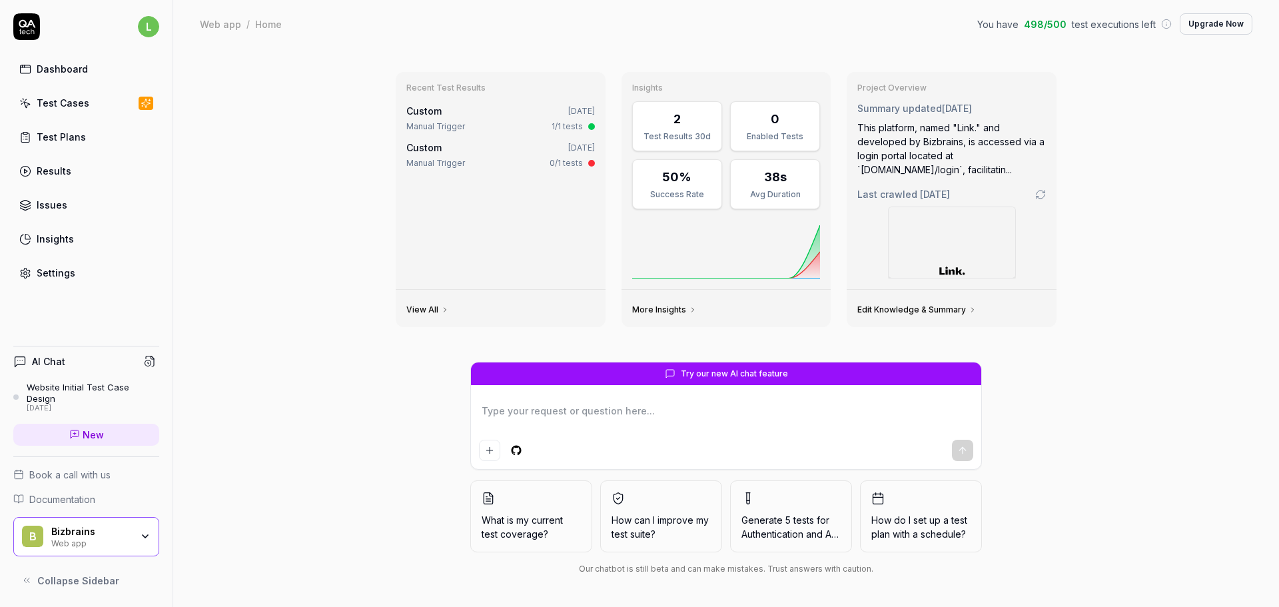
click at [53, 139] on div "Test Plans" at bounding box center [61, 137] width 49 height 14
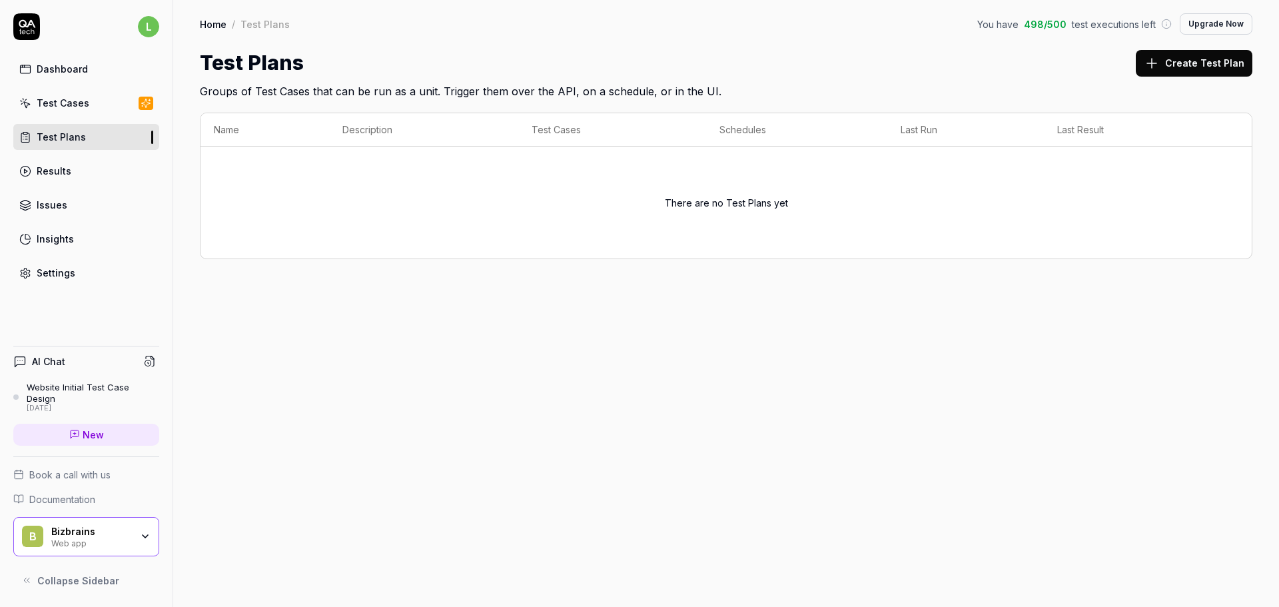
click at [62, 172] on div "Results" at bounding box center [54, 171] width 35 height 14
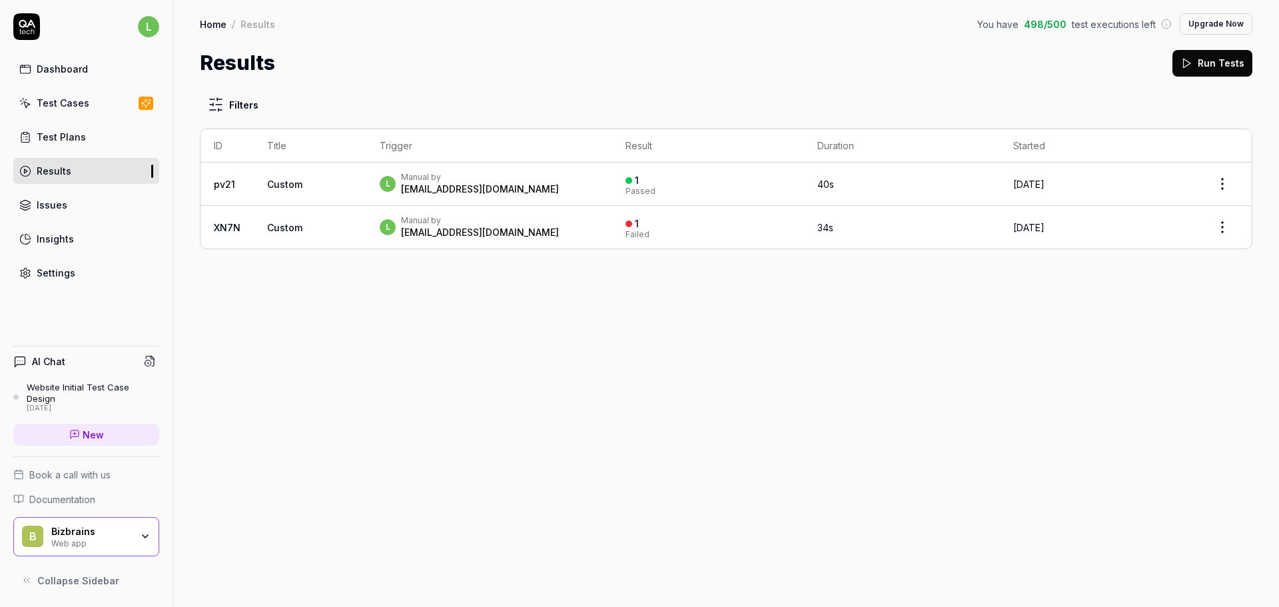
click at [852, 189] on td "40s" at bounding box center [902, 183] width 196 height 43
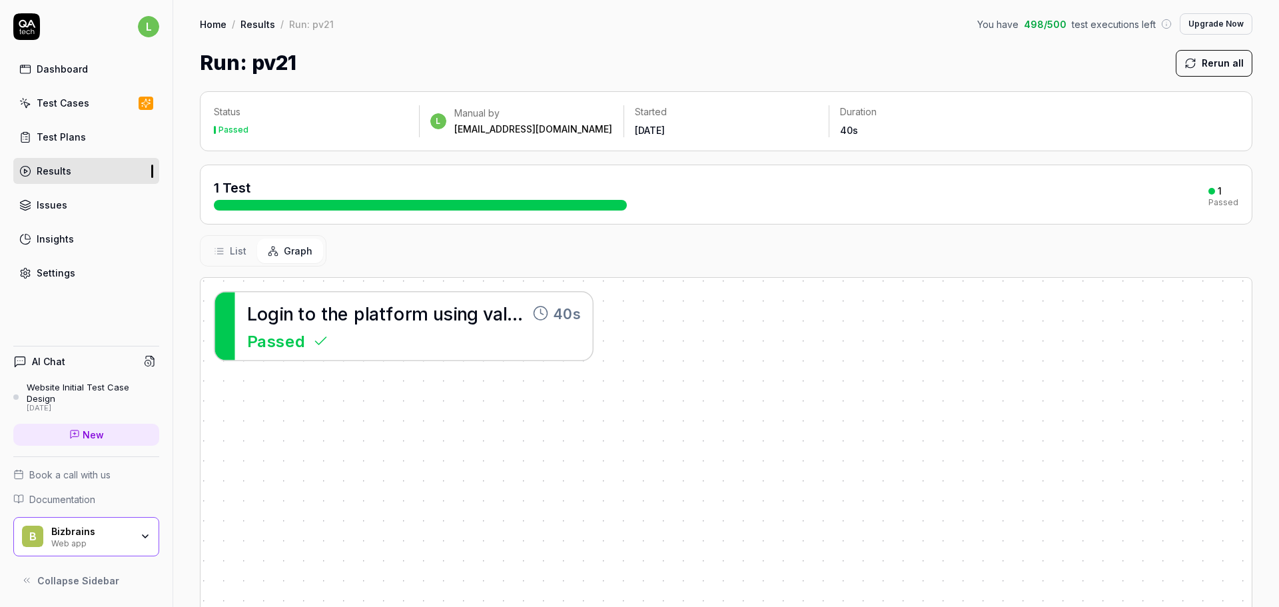
click at [235, 250] on span "List" at bounding box center [238, 251] width 17 height 14
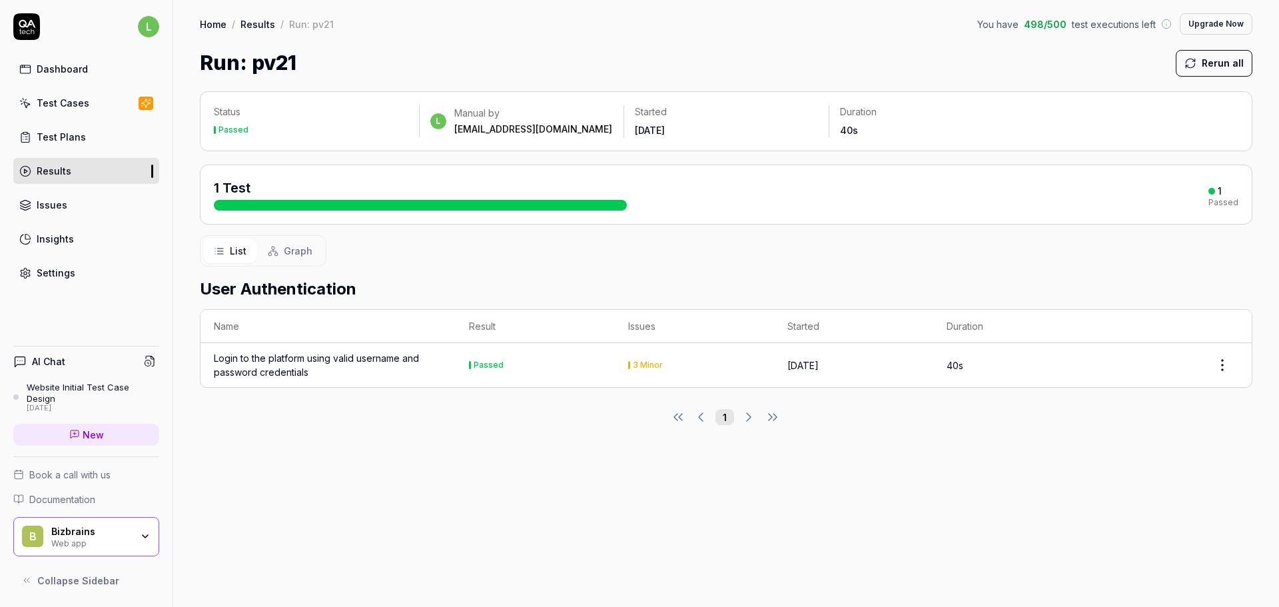
click at [352, 267] on div "User Authentication Name Result Issues Started Duration Login to the platform u…" at bounding box center [726, 326] width 1052 height 121
click at [308, 253] on span "Graph" at bounding box center [298, 251] width 29 height 14
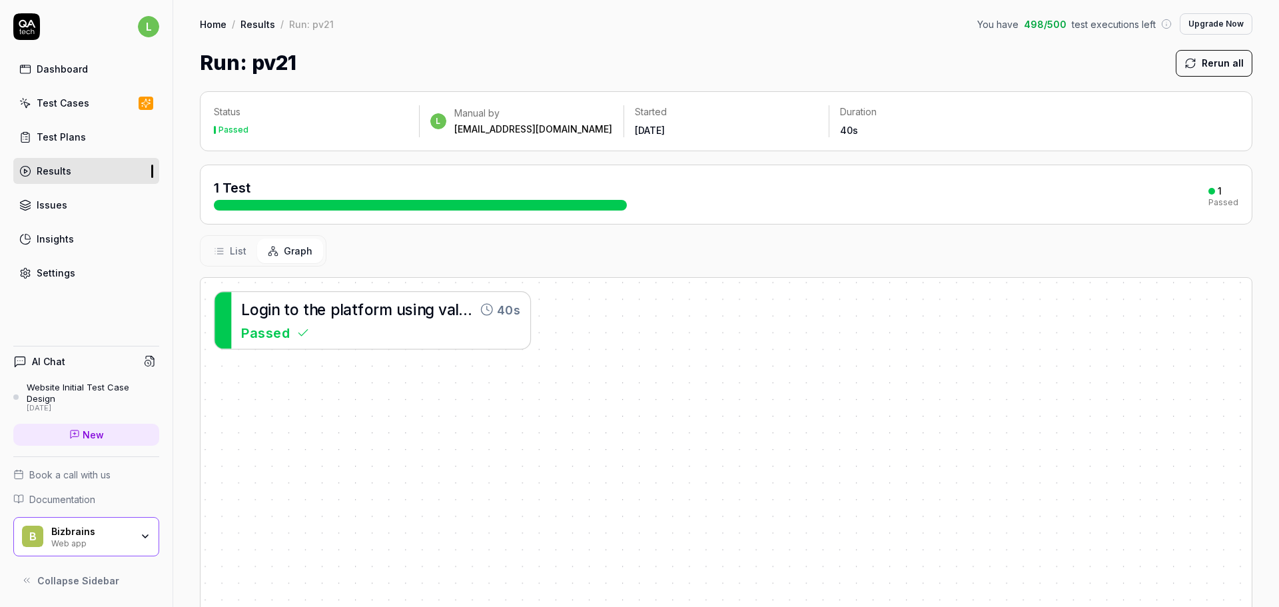
click at [567, 420] on div "L o g i n t o t h e p l a t f o r m u s i n g v a l i d u s e r n a m e a n d p…" at bounding box center [725, 520] width 1051 height 484
click at [555, 386] on div "L o g i n t o t h e p l a t f o r m u s i n g v a l i d u s e r n a m e a n d p…" at bounding box center [725, 520] width 1051 height 484
click at [81, 210] on link "Issues" at bounding box center [86, 205] width 146 height 26
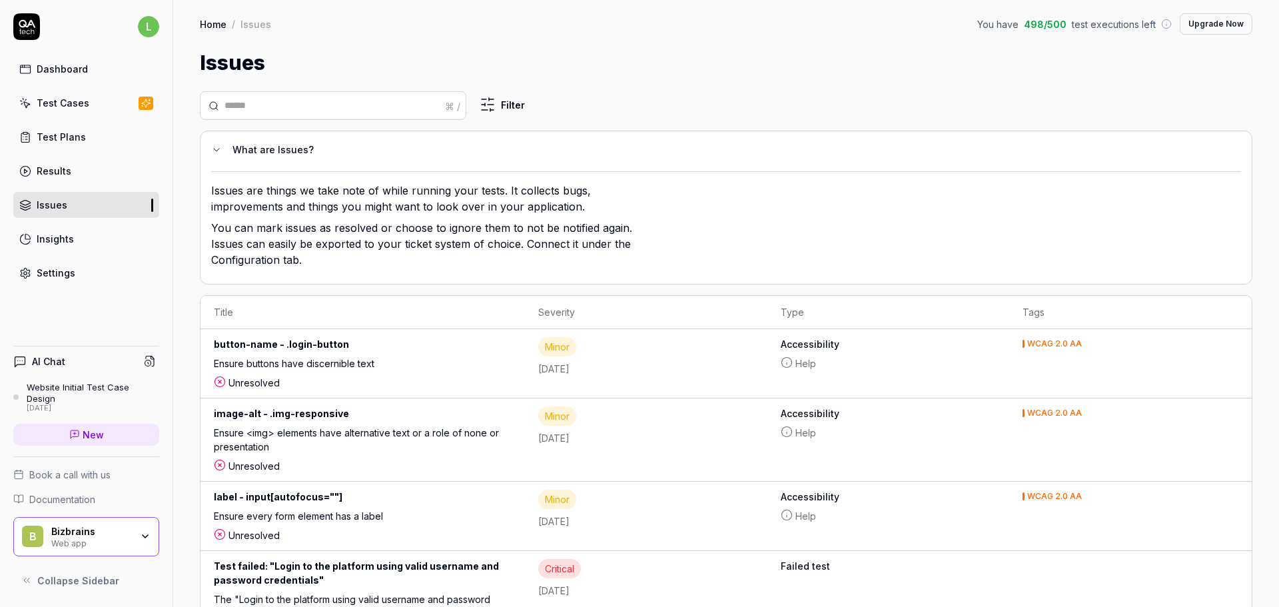
click at [98, 237] on link "Insights" at bounding box center [86, 239] width 146 height 26
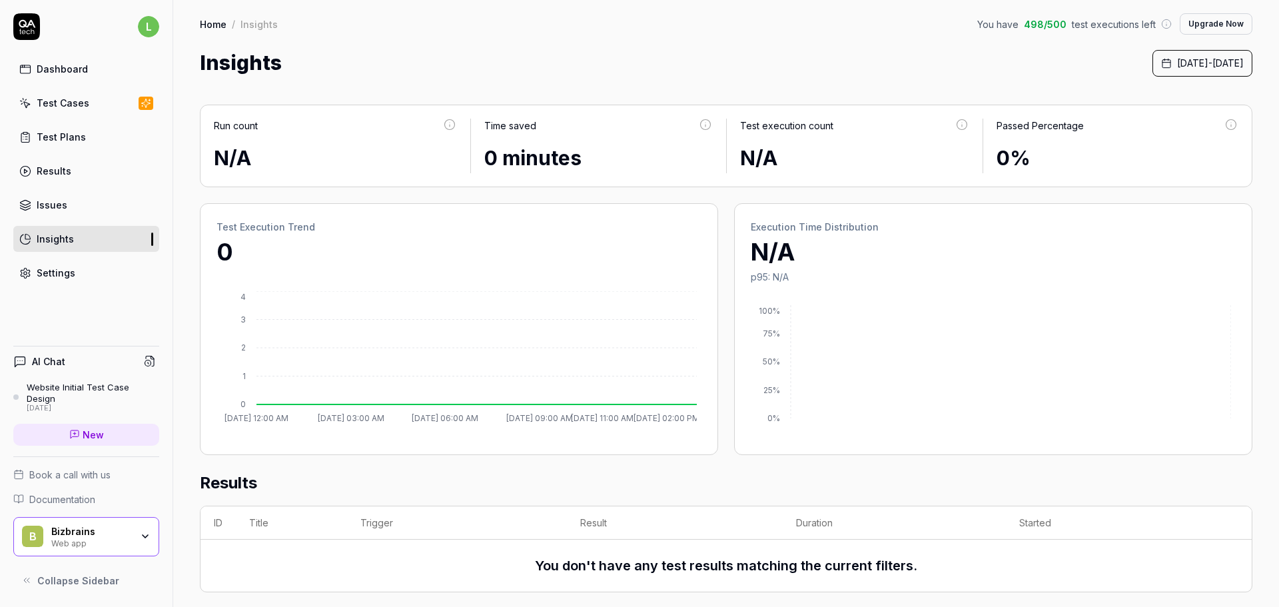
click at [48, 72] on div "Dashboard" at bounding box center [62, 69] width 51 height 14
